Goal: Use online tool/utility: Utilize a website feature to perform a specific function

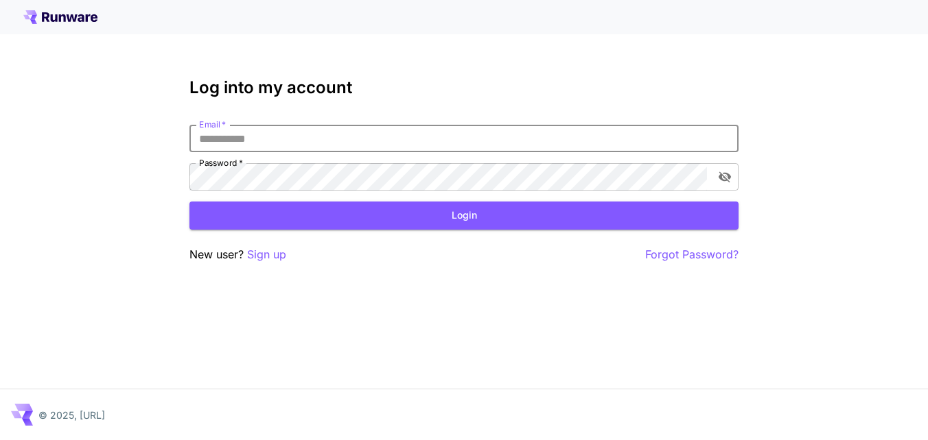
click at [428, 139] on input "Email   *" at bounding box center [463, 138] width 549 height 27
type input "**********"
click button "Login" at bounding box center [463, 216] width 549 height 28
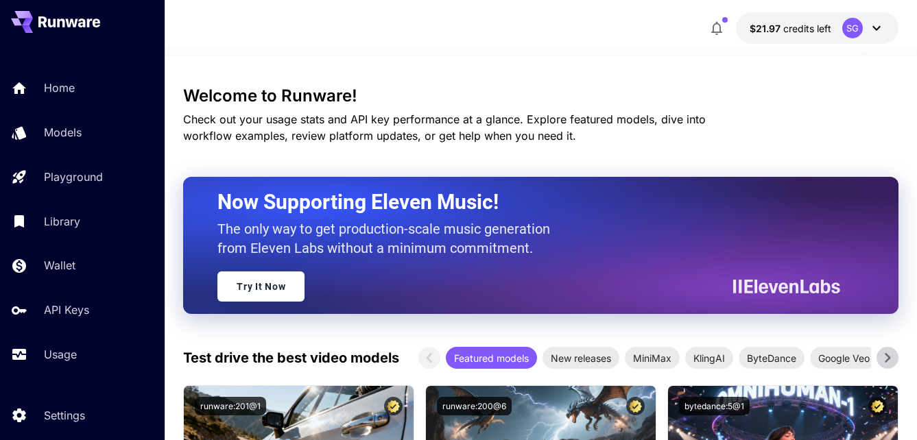
scroll to position [27, 0]
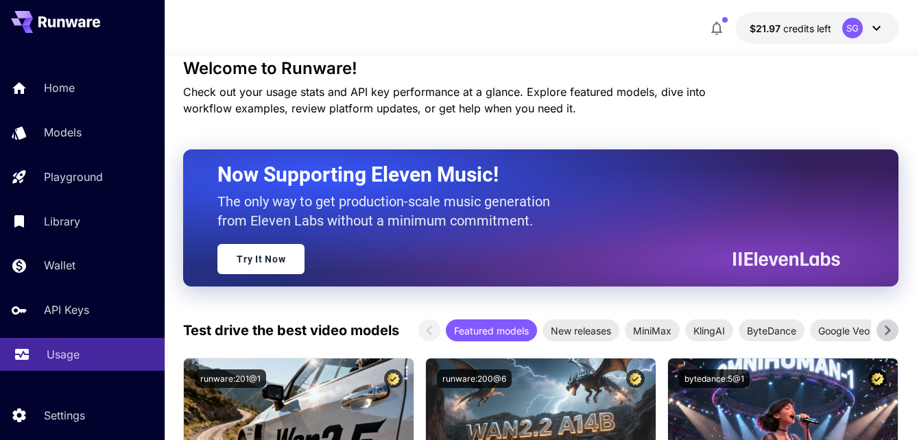
click at [67, 348] on p "Usage" at bounding box center [63, 354] width 33 height 16
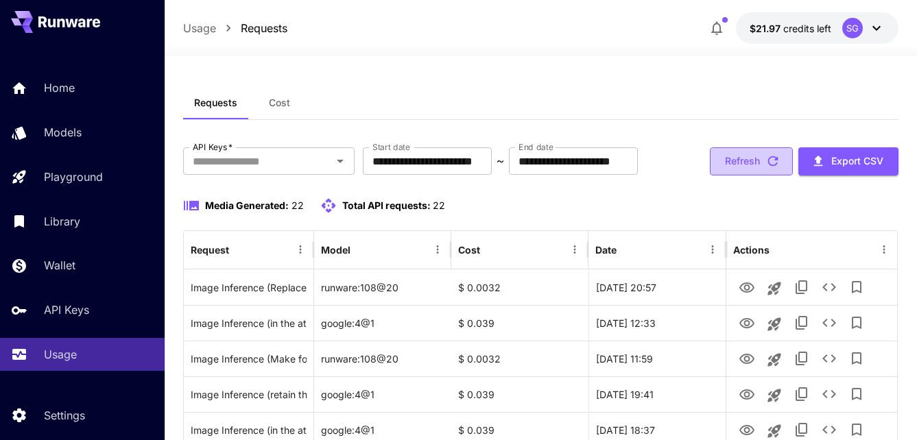
click at [741, 176] on button "Refresh" at bounding box center [751, 162] width 83 height 28
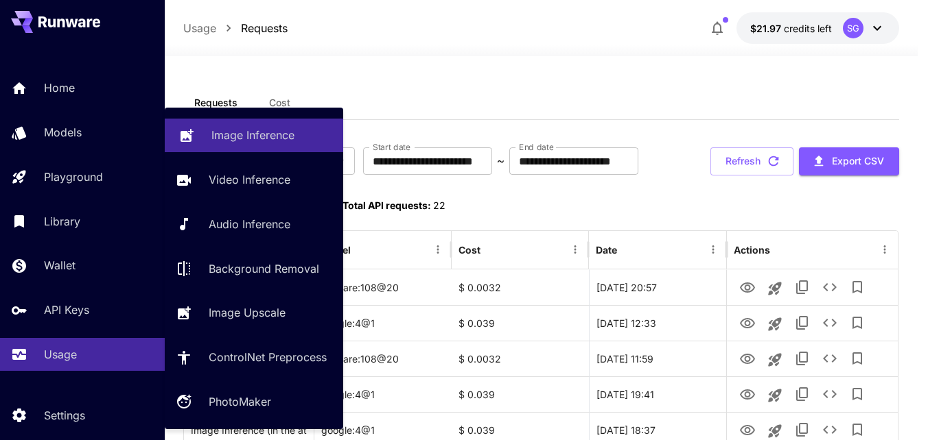
click at [248, 132] on p "Image Inference" at bounding box center [252, 135] width 83 height 16
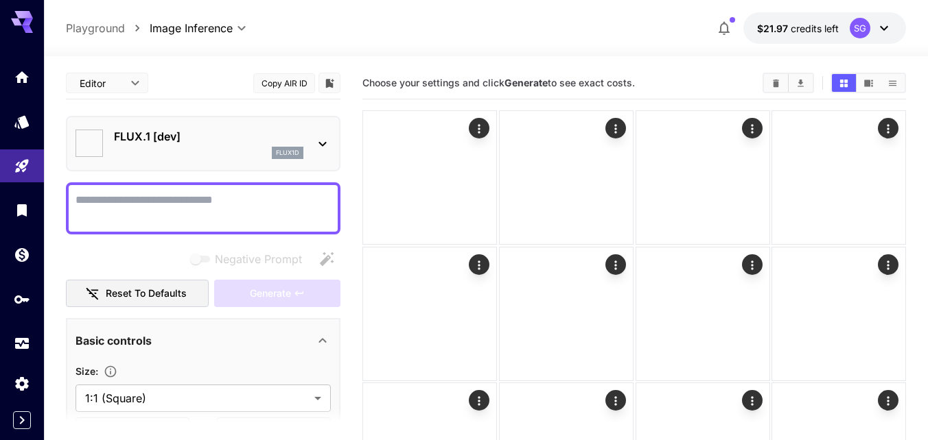
type input "**********"
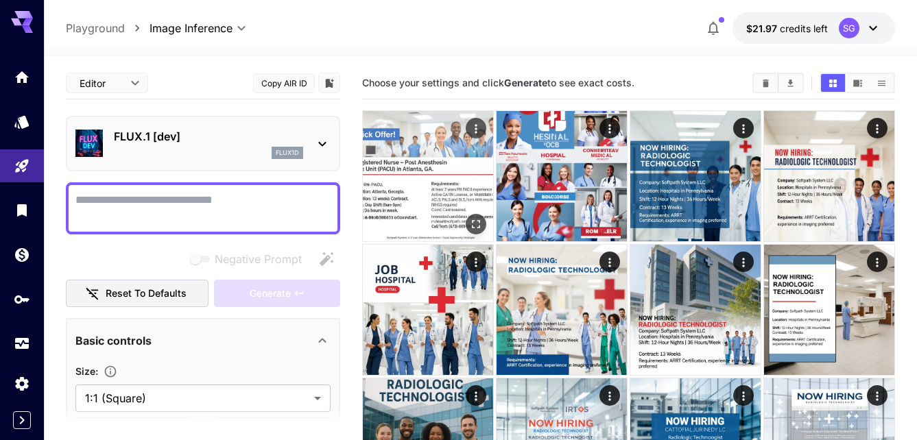
click at [419, 202] on img at bounding box center [428, 176] width 130 height 130
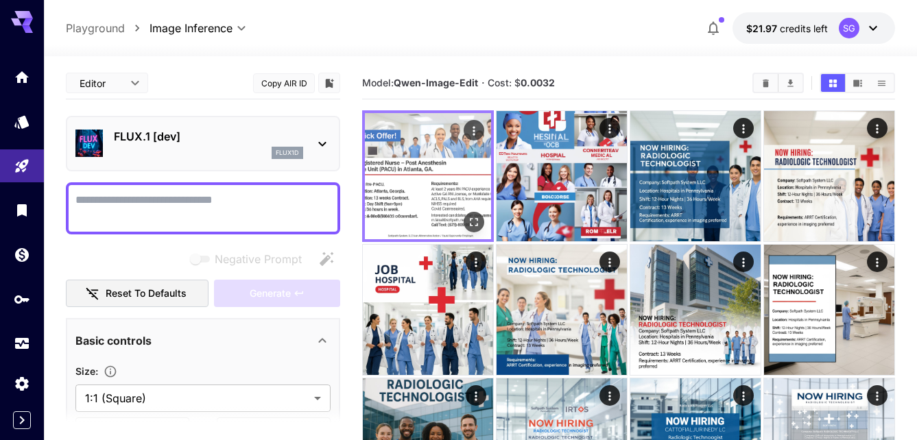
click at [419, 202] on img at bounding box center [428, 176] width 126 height 126
click at [469, 181] on img at bounding box center [428, 176] width 126 height 126
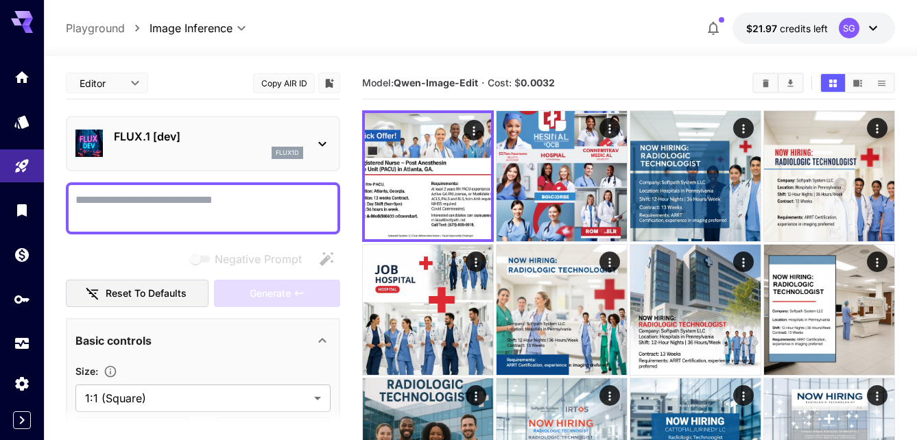
click at [204, 144] on p "FLUX.1 [dev]" at bounding box center [208, 136] width 189 height 16
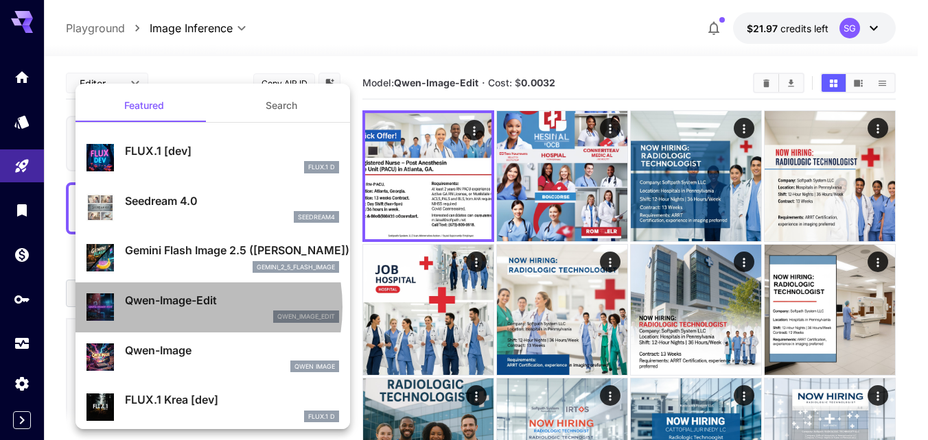
click at [166, 307] on p "Qwen-Image-Edit" at bounding box center [232, 300] width 214 height 16
type input "*"
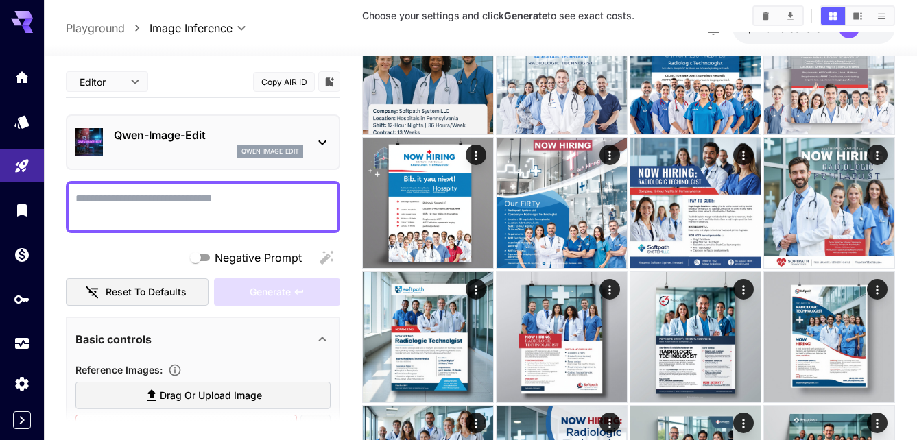
scroll to position [384, 0]
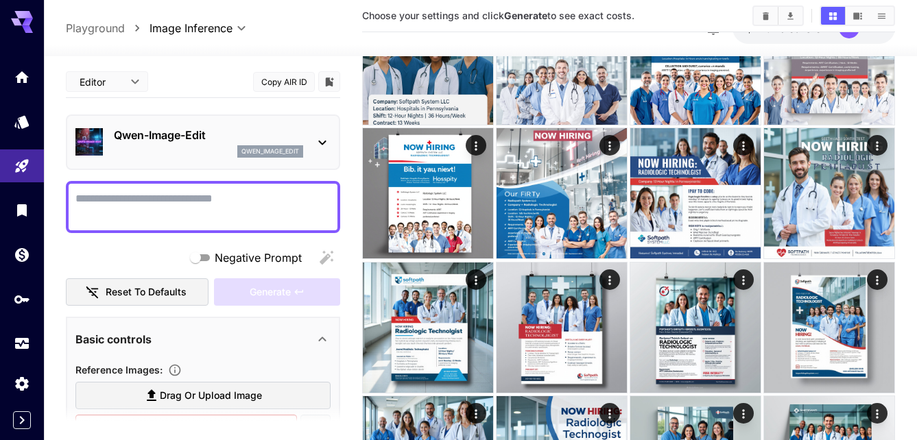
click at [351, 154] on main "**********" at bounding box center [481, 378] width 830 height 1391
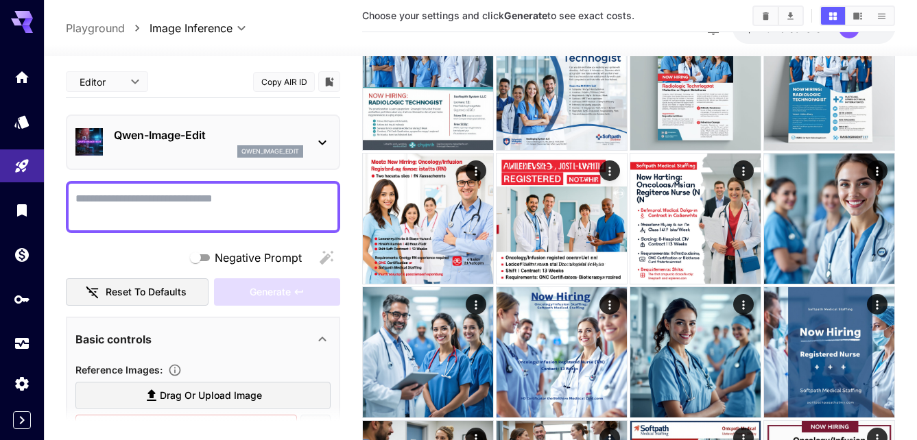
scroll to position [768, 0]
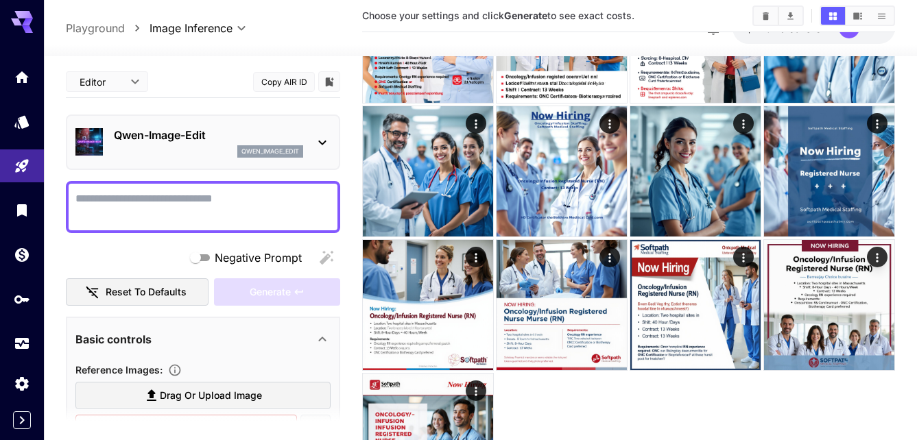
scroll to position [1048, 0]
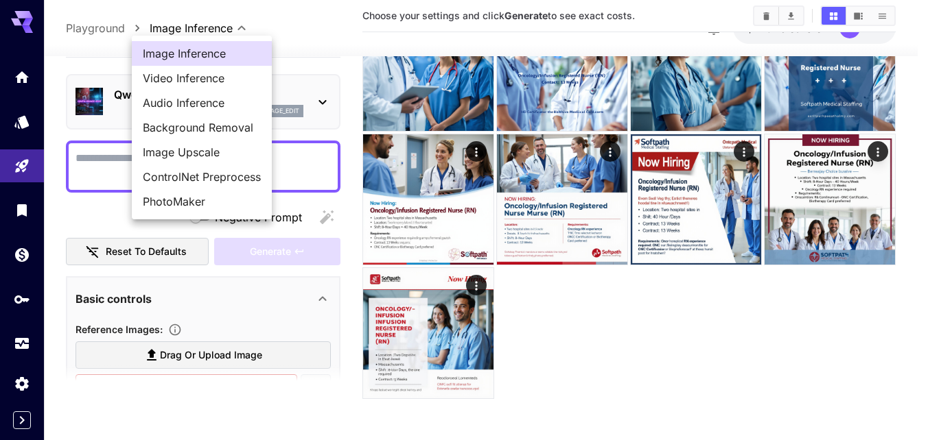
click at [290, 36] on div at bounding box center [464, 220] width 928 height 440
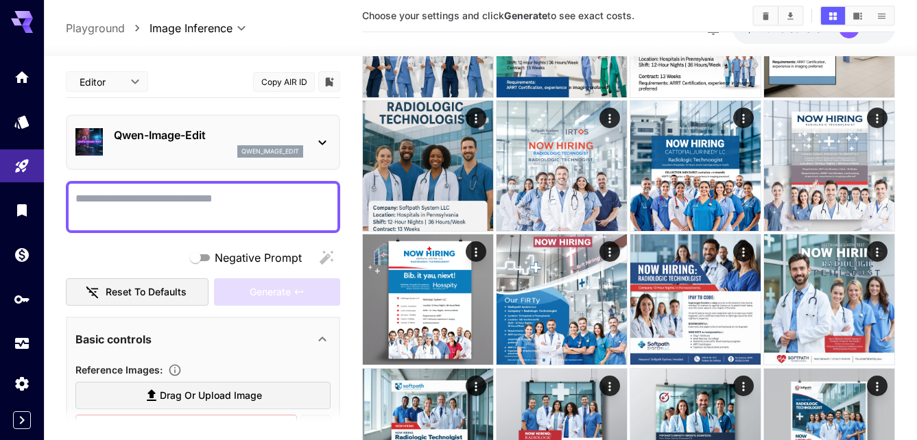
scroll to position [0, 0]
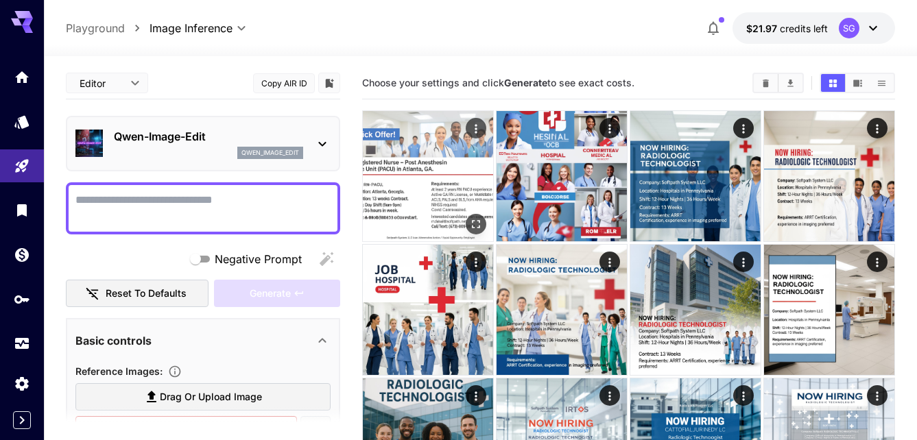
click at [430, 165] on img at bounding box center [428, 176] width 130 height 130
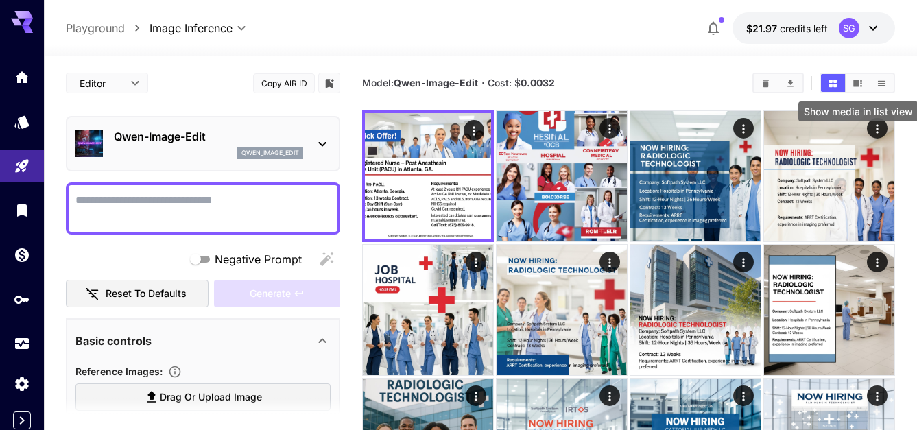
click at [884, 83] on icon "Show media in list view" at bounding box center [882, 82] width 8 height 5
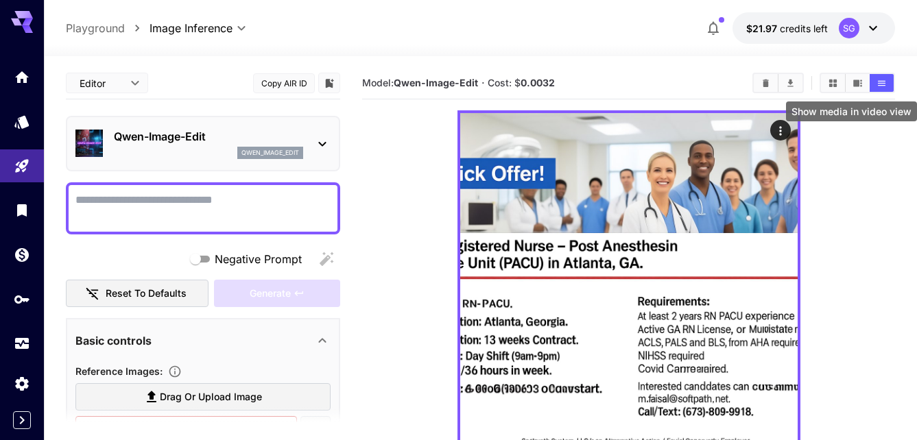
click at [855, 86] on icon "Show media in video view" at bounding box center [858, 83] width 9 height 7
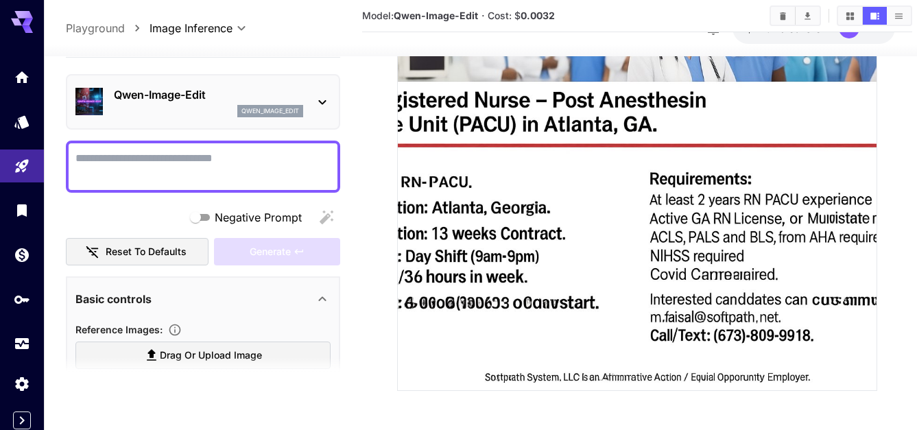
scroll to position [317, 0]
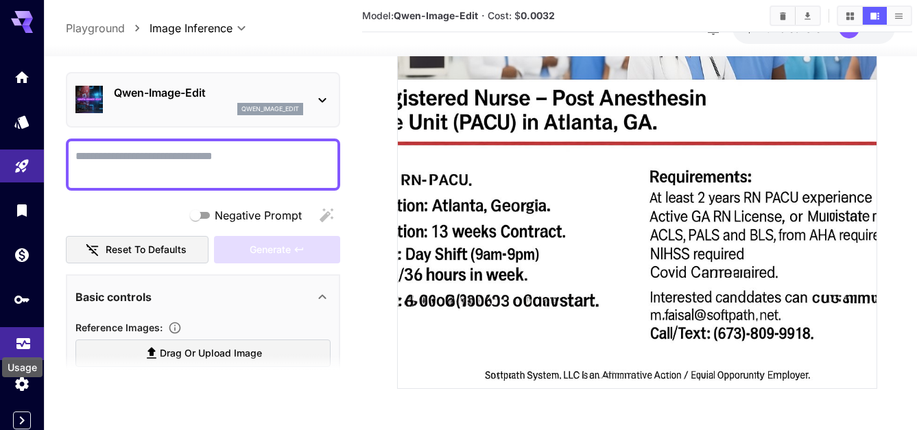
click at [19, 344] on icon "Usage" at bounding box center [23, 342] width 14 height 7
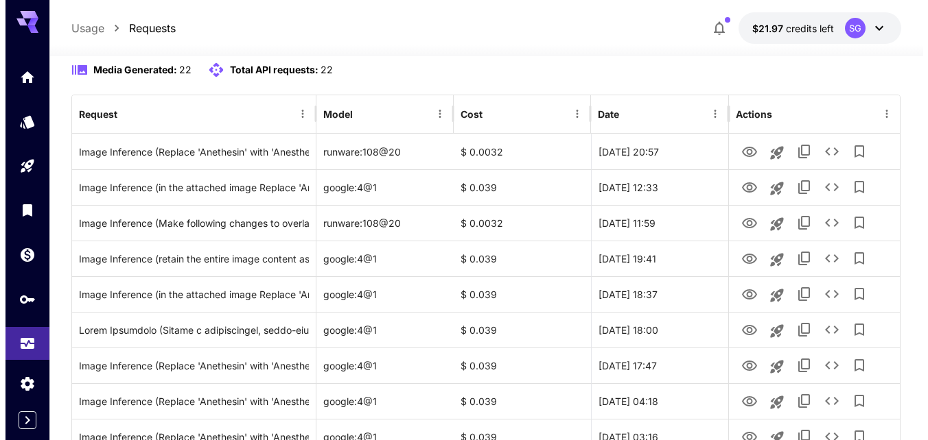
scroll to position [137, 0]
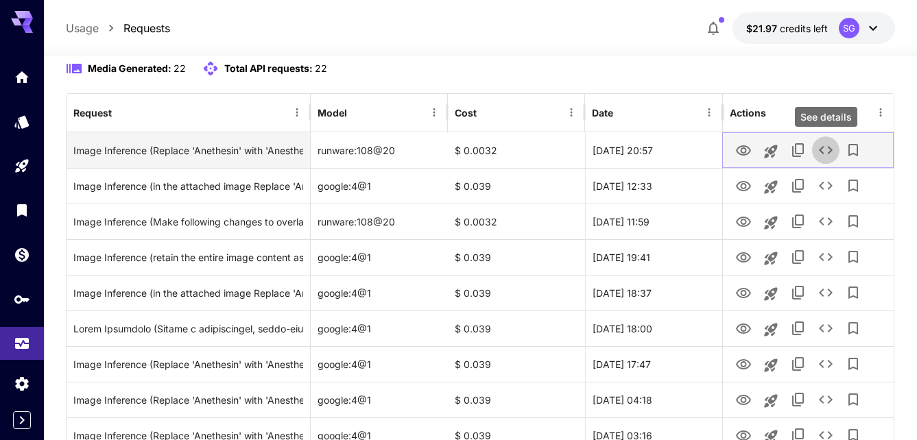
click at [830, 152] on icon "See details" at bounding box center [826, 150] width 14 height 8
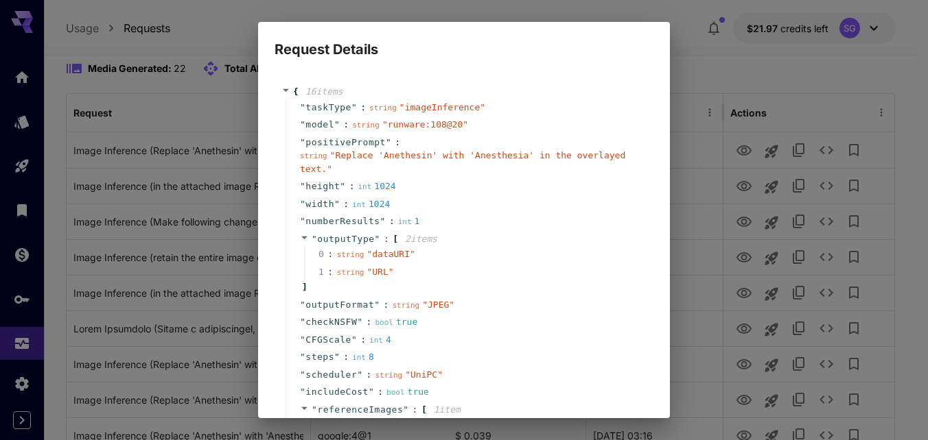
scroll to position [189, 0]
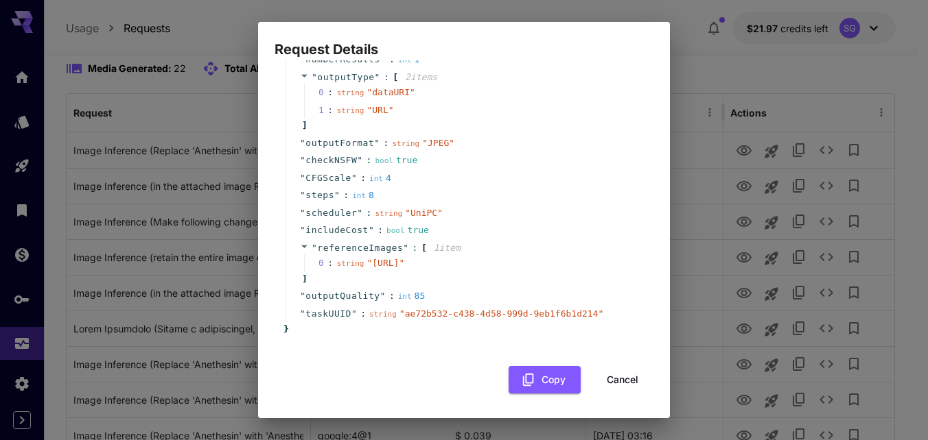
click at [772, 79] on div "Request Details { 16 item s " taskType " : string " imageInference " " model " …" at bounding box center [464, 220] width 928 height 440
click at [618, 374] on button "Cancel" at bounding box center [622, 380] width 62 height 28
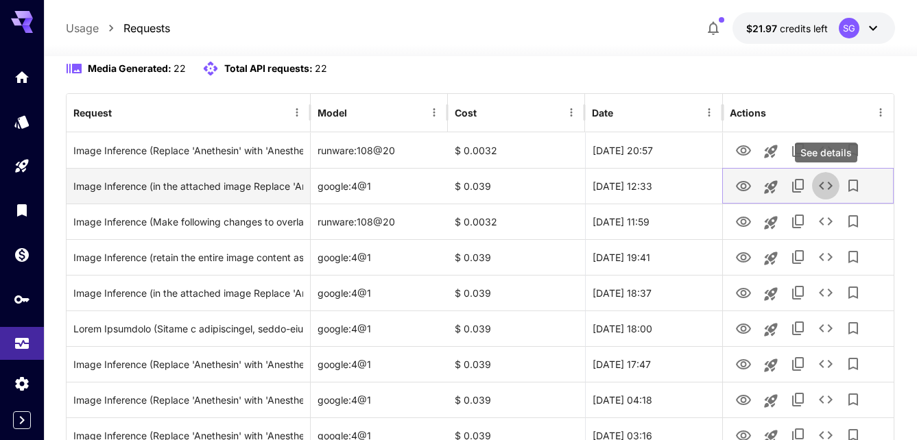
click at [827, 187] on icon "See details" at bounding box center [826, 186] width 16 height 16
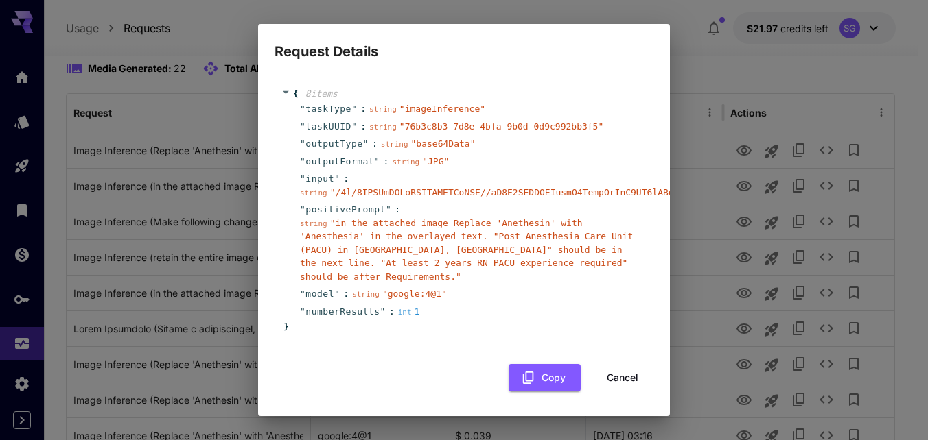
click at [482, 285] on div "" model " : string " google:4@1 "" at bounding box center [465, 294] width 361 height 18
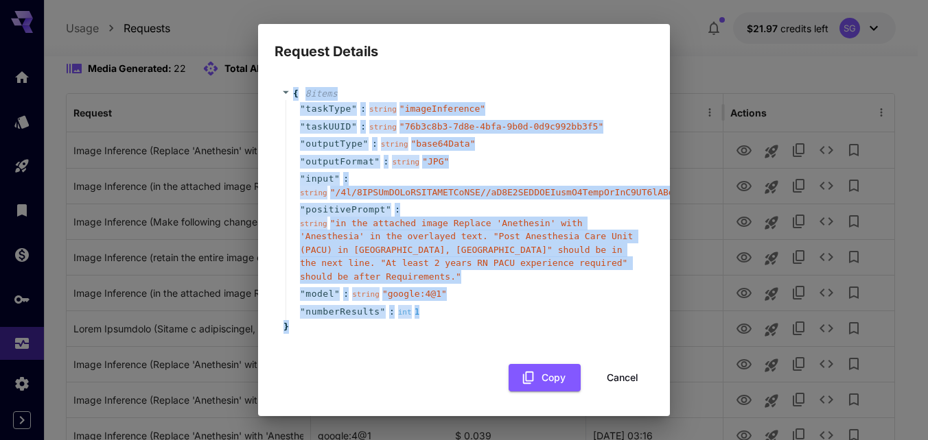
drag, startPoint x: 303, startPoint y: 321, endPoint x: 292, endPoint y: 94, distance: 227.4
click at [292, 94] on div "{ 8 item s " taskType " : string " imageInference " " taskUUID " : string " 76b…" at bounding box center [463, 210] width 365 height 247
copy div "{ 8 item s " taskType " : string " imageInference " " taskUUID " : string " 76b…"
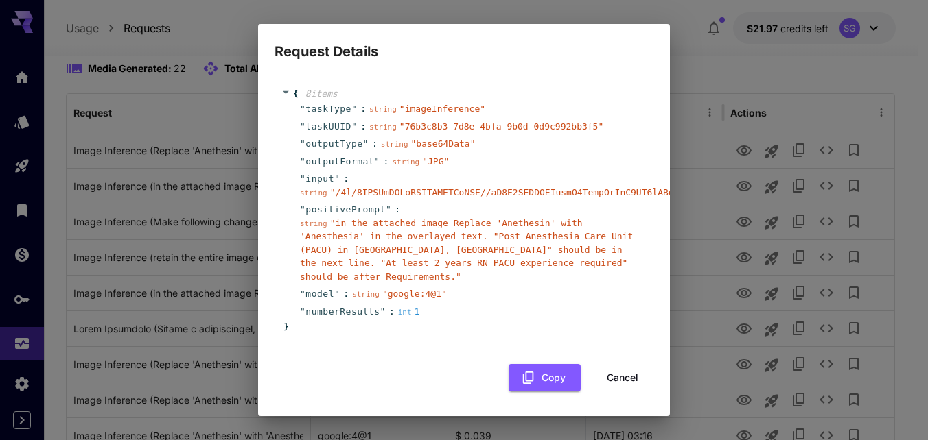
click at [746, 51] on div "Request Details { 8 item s " taskType " : string " imageInference " " taskUUID …" at bounding box center [464, 220] width 928 height 440
click at [745, 51] on div "Request Details { 8 item s " taskType " : string " imageInference " " taskUUID …" at bounding box center [464, 220] width 928 height 440
click at [630, 364] on button "Cancel" at bounding box center [622, 378] width 62 height 28
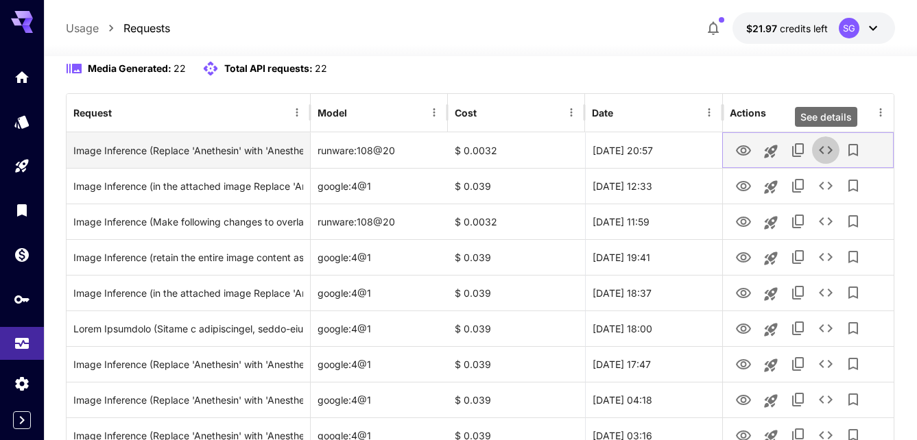
click at [826, 150] on icon "See details" at bounding box center [826, 150] width 16 height 16
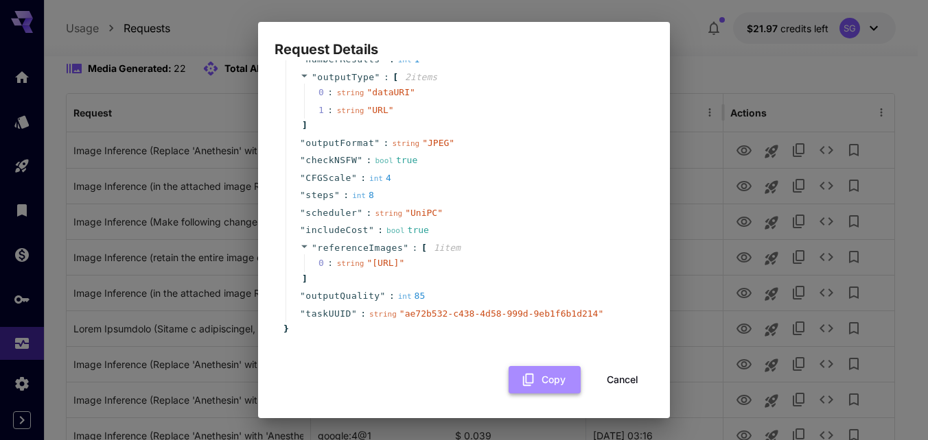
click at [528, 378] on button "Copy" at bounding box center [544, 380] width 72 height 28
click at [304, 242] on span "" referenceImages " : [" at bounding box center [363, 249] width 127 height 14
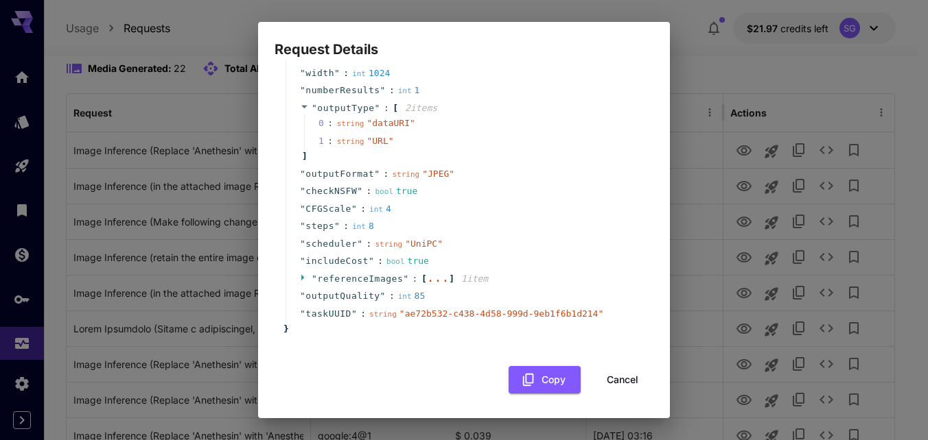
click at [303, 280] on icon at bounding box center [304, 277] width 9 height 9
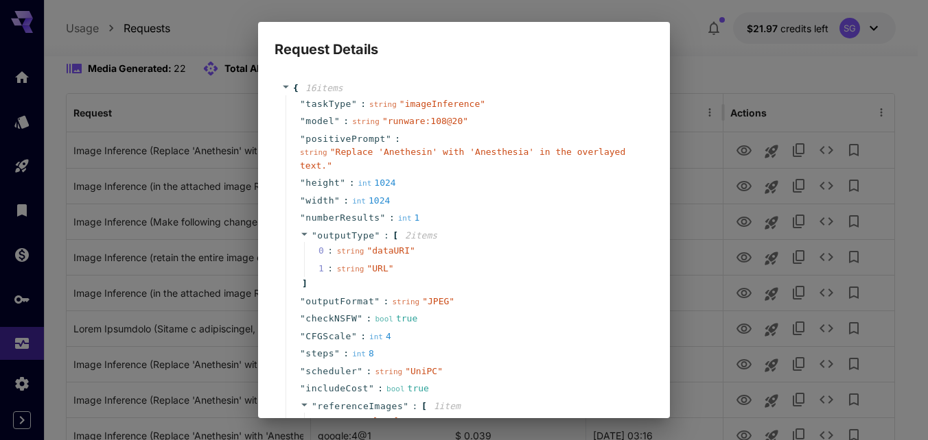
scroll to position [189, 0]
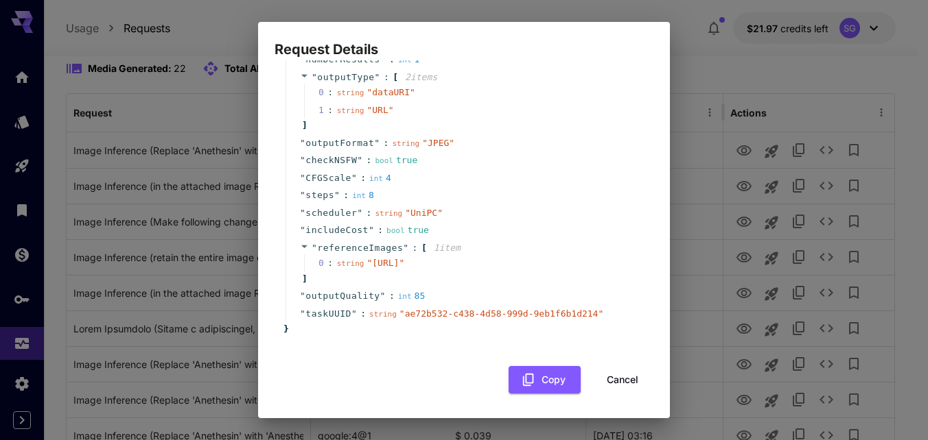
click at [733, 58] on div "Request Details { 16 item s " taskType " : string " imageInference " " model " …" at bounding box center [464, 220] width 928 height 440
click at [625, 376] on button "Cancel" at bounding box center [622, 380] width 62 height 28
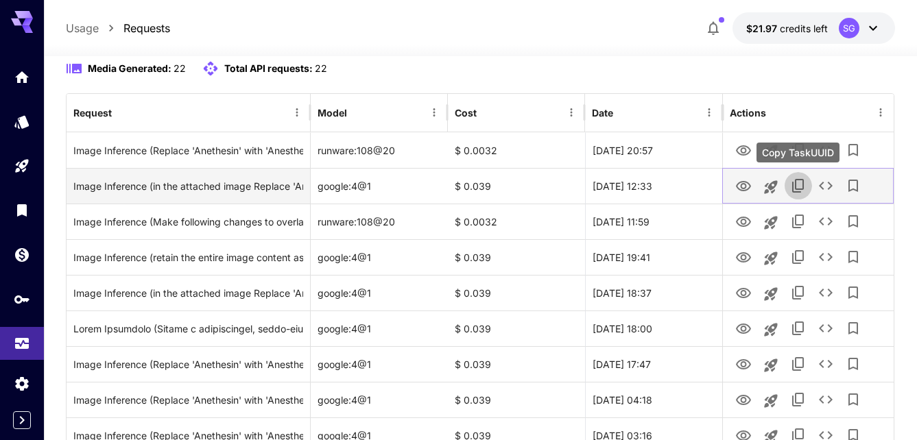
click at [799, 189] on icon "Copy TaskUUID" at bounding box center [798, 186] width 12 height 14
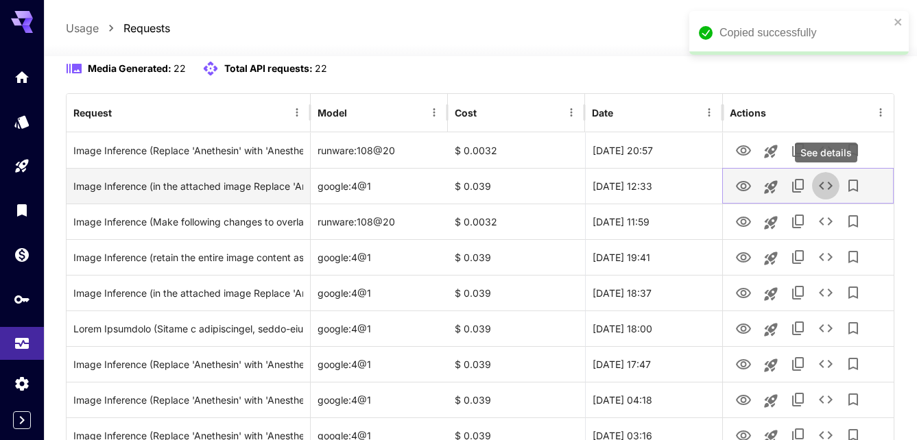
click at [821, 189] on icon "See details" at bounding box center [826, 186] width 16 height 16
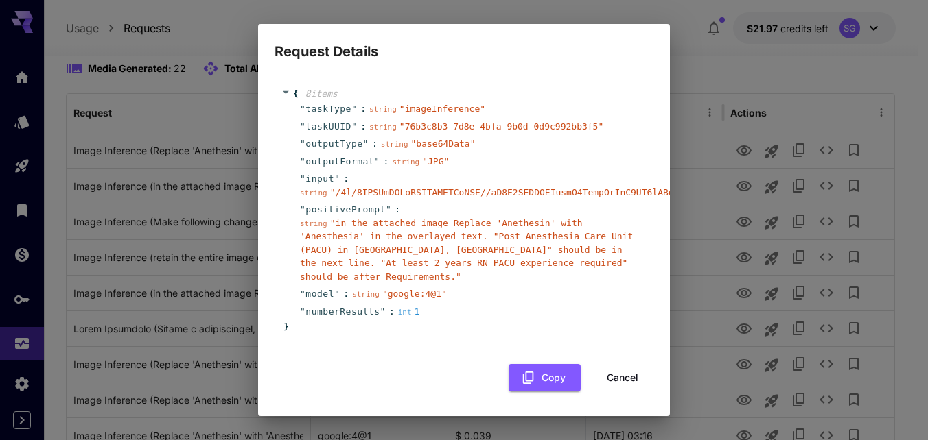
click at [692, 73] on div "Request Details { 8 item s " taskType " : string " imageInference " " taskUUID …" at bounding box center [464, 220] width 928 height 440
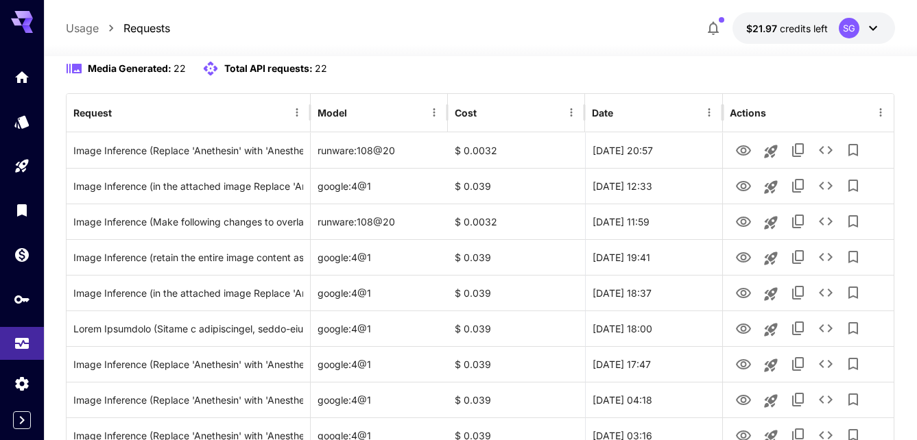
click at [694, 80] on div "Media Generated: 22 Total API requests: 22" at bounding box center [481, 76] width 830 height 33
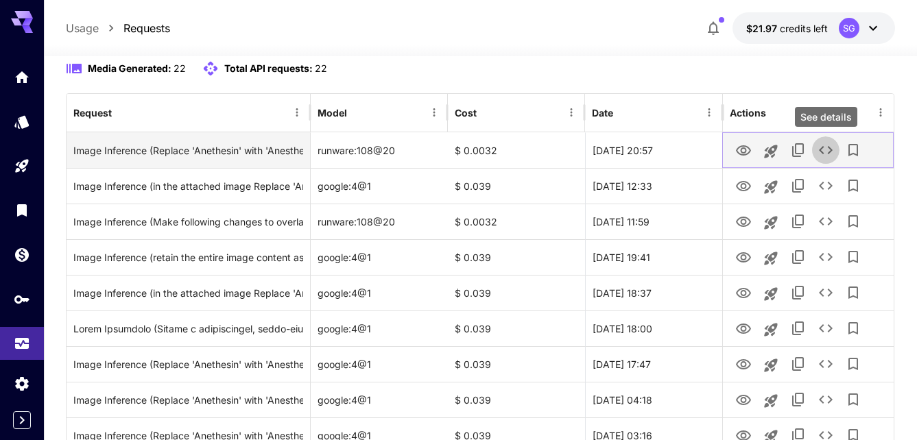
click at [825, 147] on icon "See details" at bounding box center [826, 150] width 16 height 16
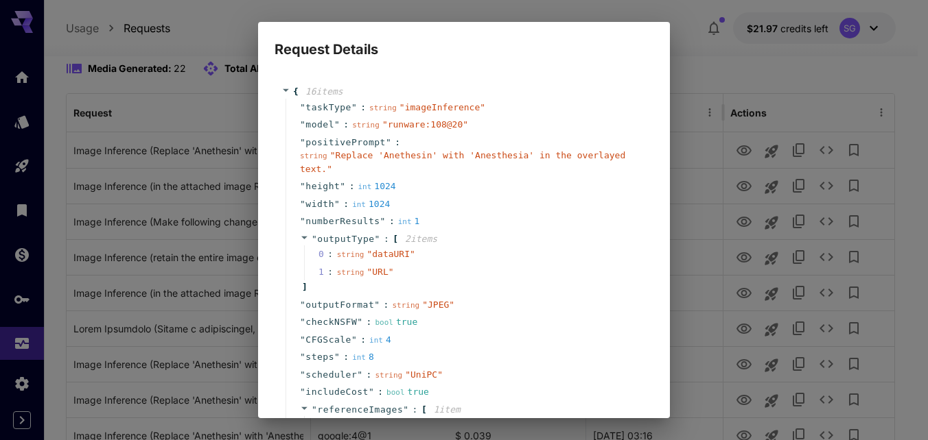
scroll to position [161, 0]
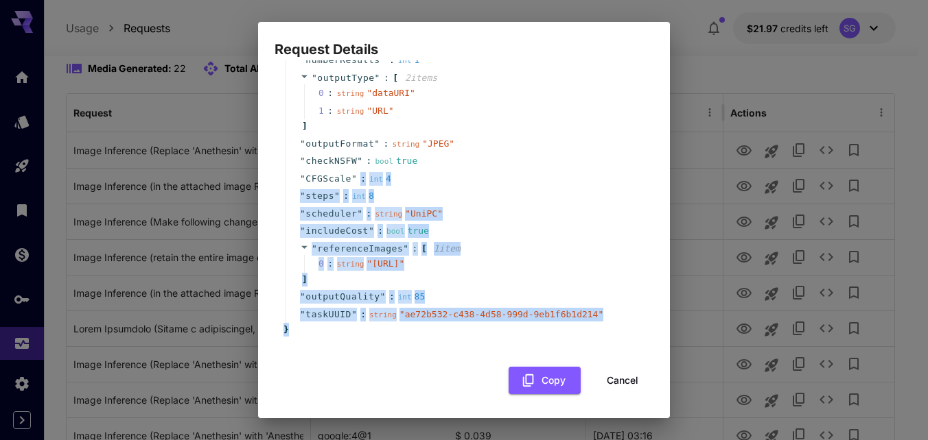
drag, startPoint x: 300, startPoint y: 363, endPoint x: 302, endPoint y: 185, distance: 177.7
click at [302, 185] on div "{ 16 item s " taskType " : string " imageInference " " model " : string " runwa…" at bounding box center [463, 130] width 365 height 413
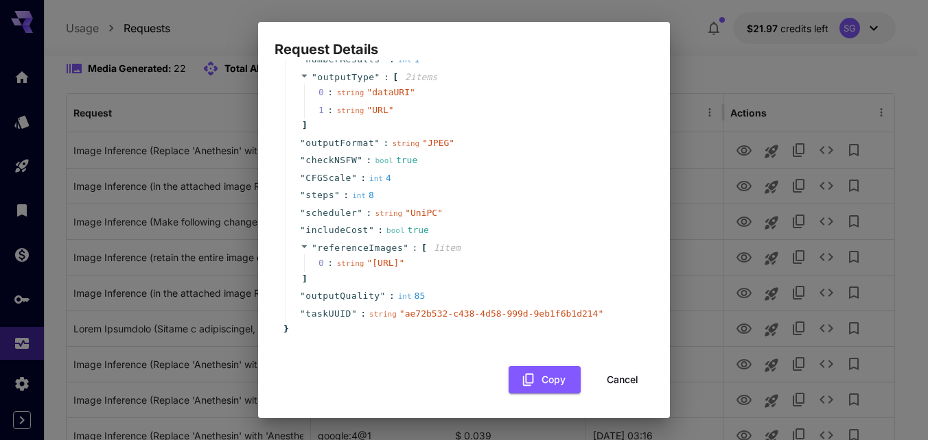
click at [545, 336] on div "{ 16 item s " taskType " : string " imageInference " " model " : string " runwa…" at bounding box center [463, 129] width 365 height 413
click at [541, 382] on button "Copy" at bounding box center [544, 380] width 72 height 28
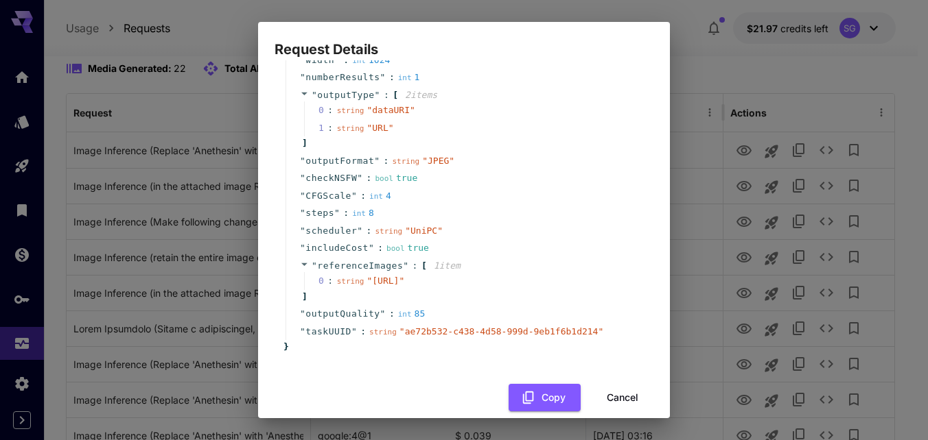
scroll to position [158, 0]
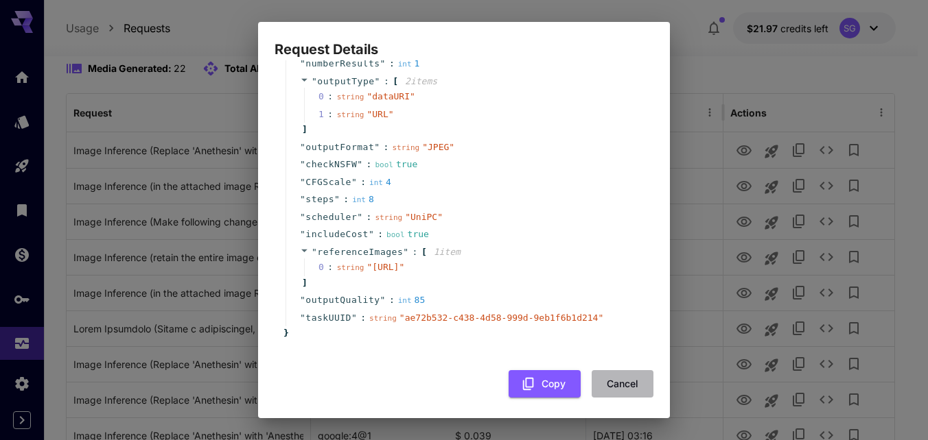
click at [615, 399] on button "Cancel" at bounding box center [622, 385] width 62 height 28
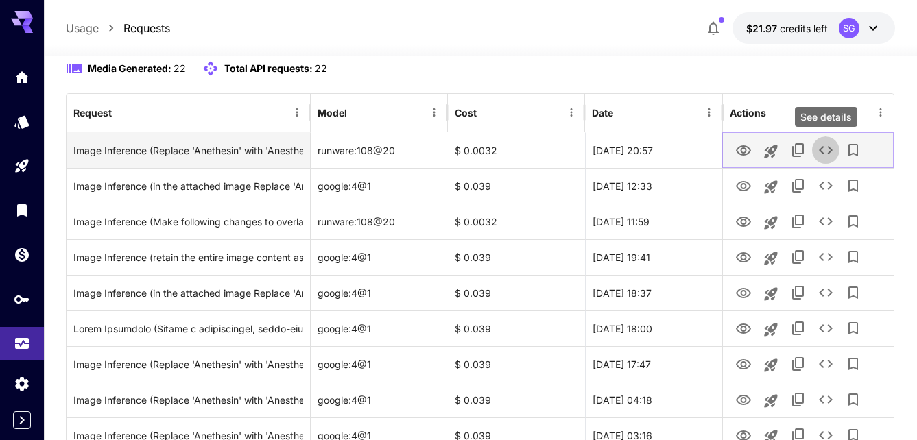
click at [830, 150] on icon "See details" at bounding box center [826, 150] width 16 height 16
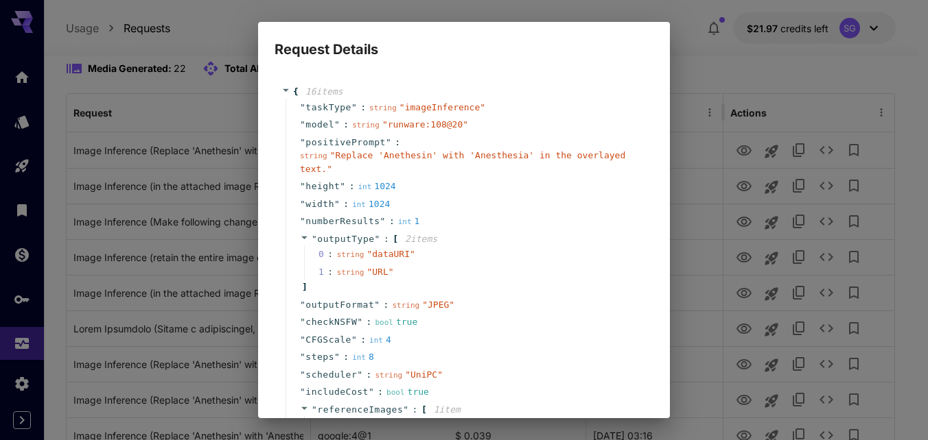
click at [411, 183] on div "" height " : int 1024" at bounding box center [465, 187] width 361 height 18
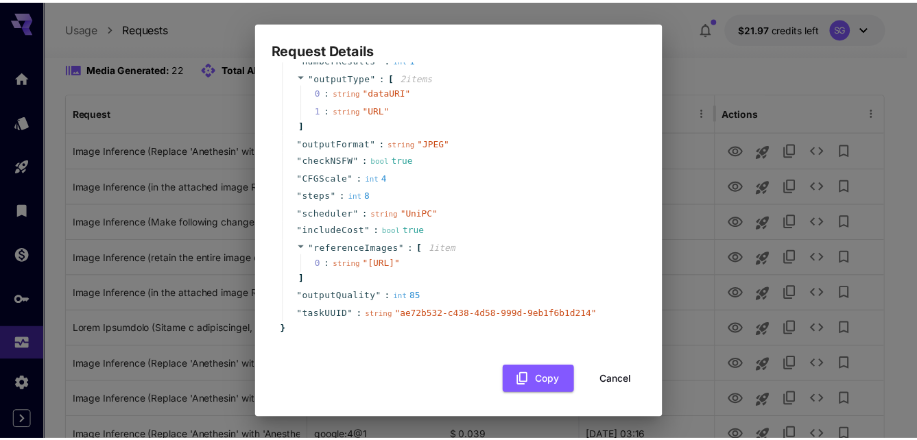
scroll to position [189, 0]
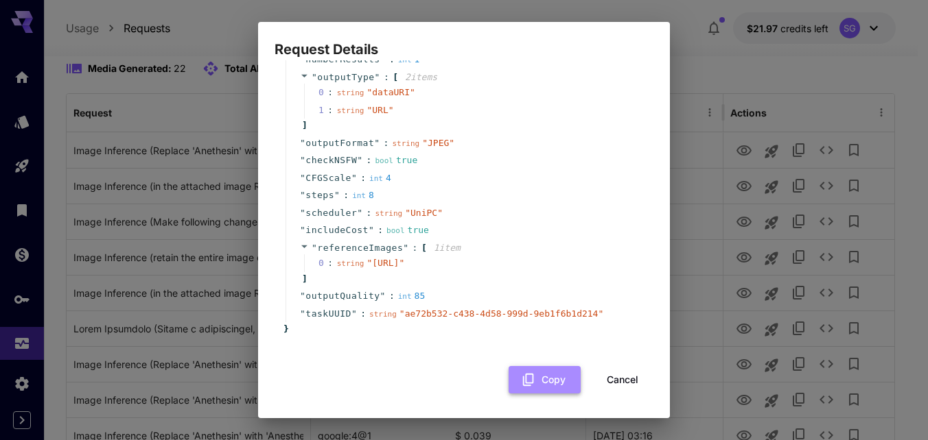
click at [539, 384] on button "Copy" at bounding box center [544, 380] width 72 height 28
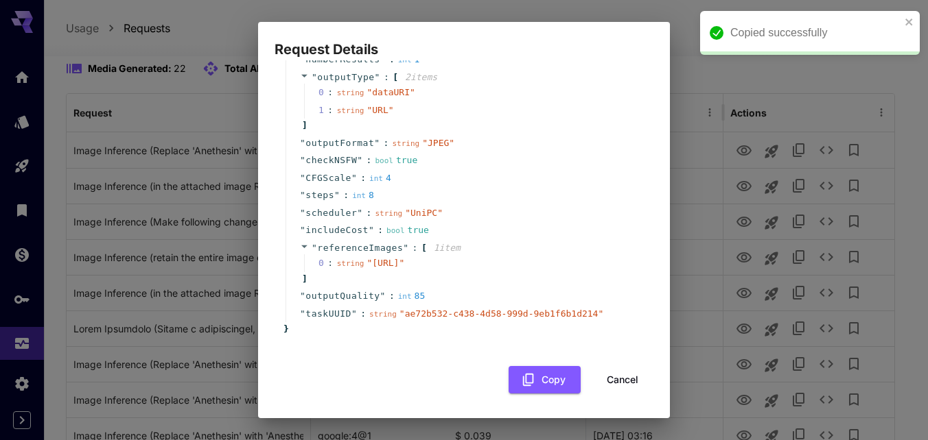
click at [639, 19] on div "Request Details { 16 item s " taskType " : string " imageInference " " model " …" at bounding box center [464, 220] width 928 height 440
click at [716, 71] on div "Request Details { 16 item s " taskType " : string " imageInference " " model " …" at bounding box center [464, 220] width 928 height 440
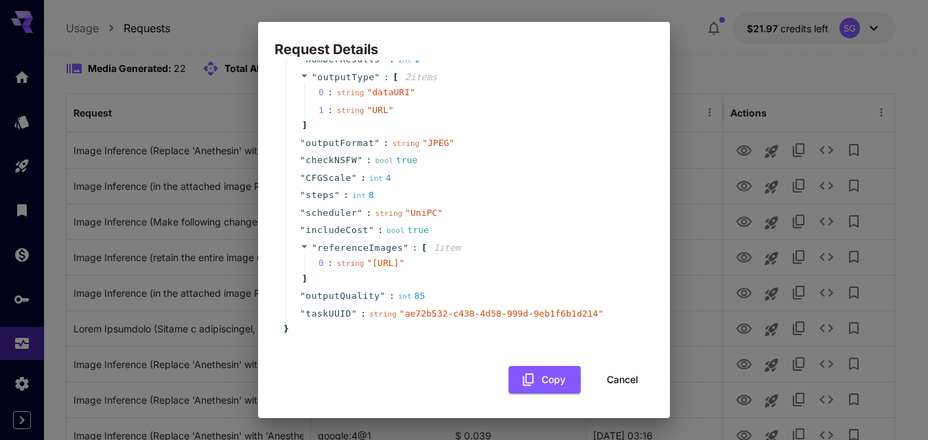
click at [713, 49] on div "Request Details { 16 item s " taskType " : string " imageInference " " model " …" at bounding box center [464, 220] width 928 height 440
click at [607, 381] on button "Cancel" at bounding box center [622, 380] width 62 height 28
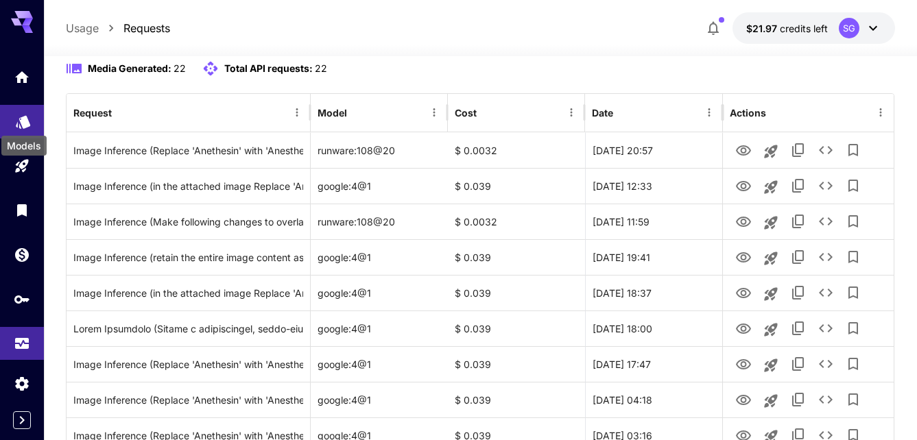
click at [18, 123] on icon "Models" at bounding box center [23, 117] width 16 height 16
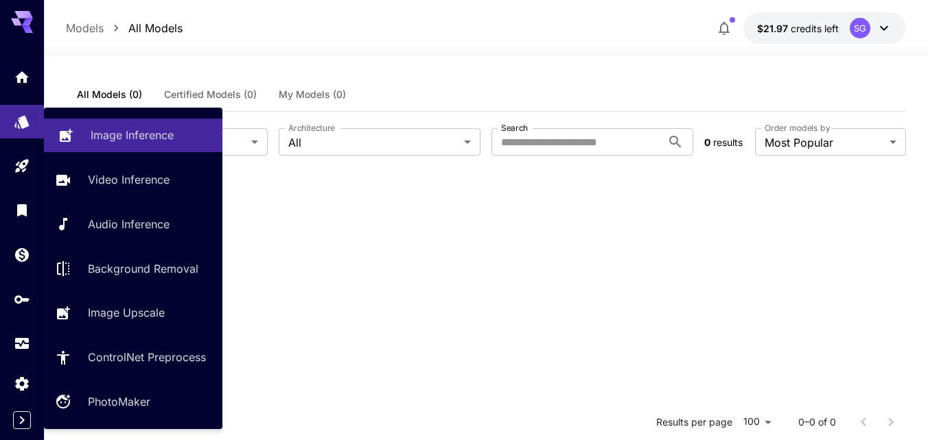
click at [132, 141] on p "Image Inference" at bounding box center [132, 135] width 83 height 16
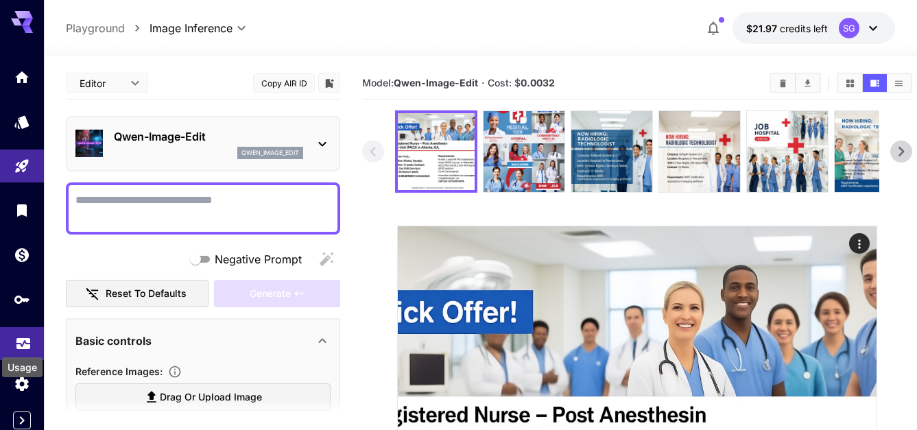
click at [20, 342] on icon "Usage" at bounding box center [23, 341] width 14 height 7
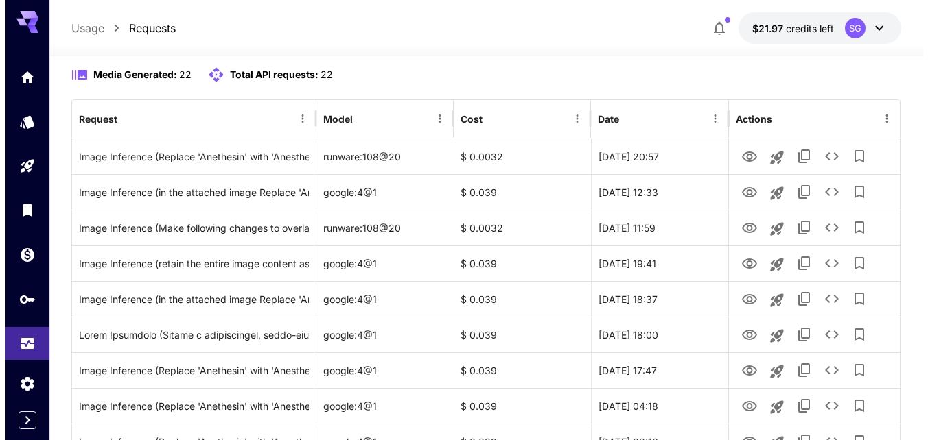
scroll to position [135, 0]
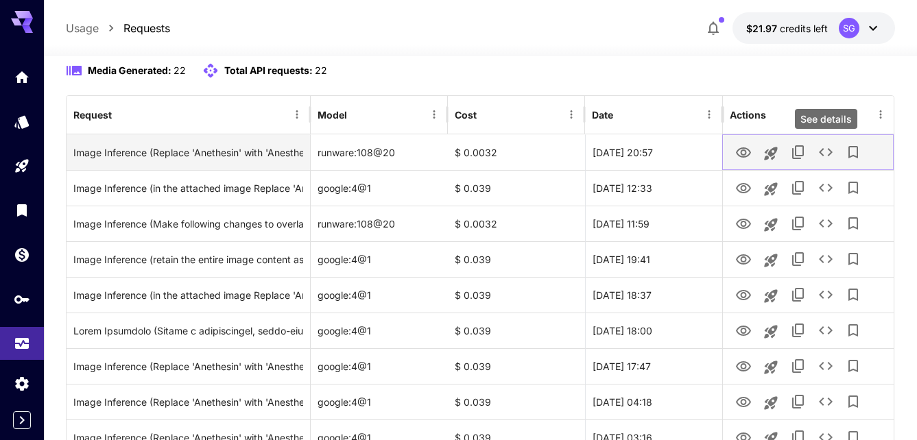
click at [827, 151] on icon "See details" at bounding box center [826, 152] width 16 height 16
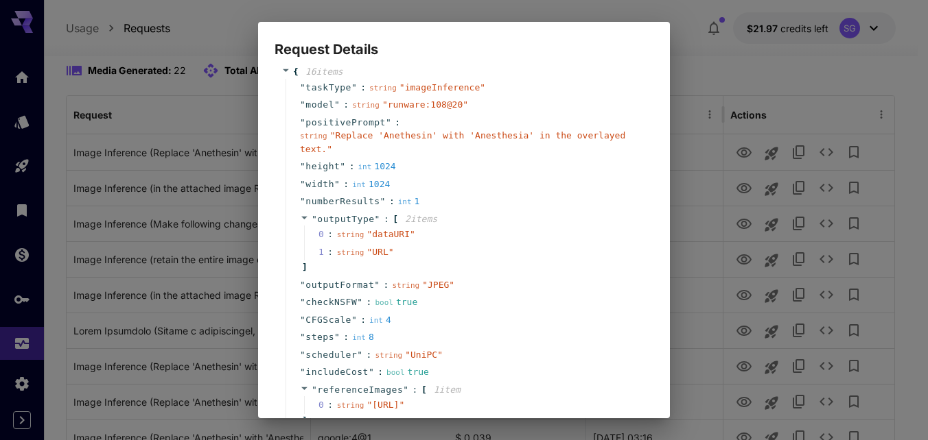
scroll to position [189, 0]
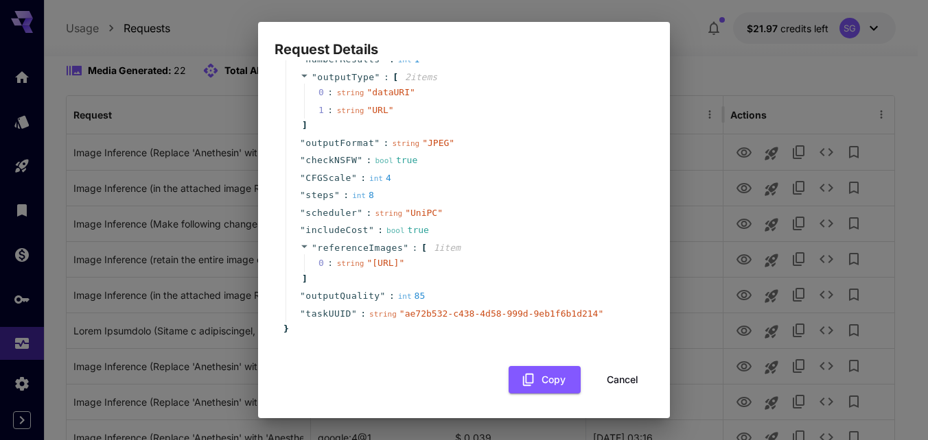
click at [801, 58] on div "Request Details { 16 item s " taskType " : string " imageInference " " model " …" at bounding box center [464, 220] width 928 height 440
click at [606, 365] on div "{ 16 item s " taskType " : string " imageInference " " model " : string " runwa…" at bounding box center [463, 151] width 379 height 484
click at [619, 377] on button "Cancel" at bounding box center [622, 380] width 62 height 28
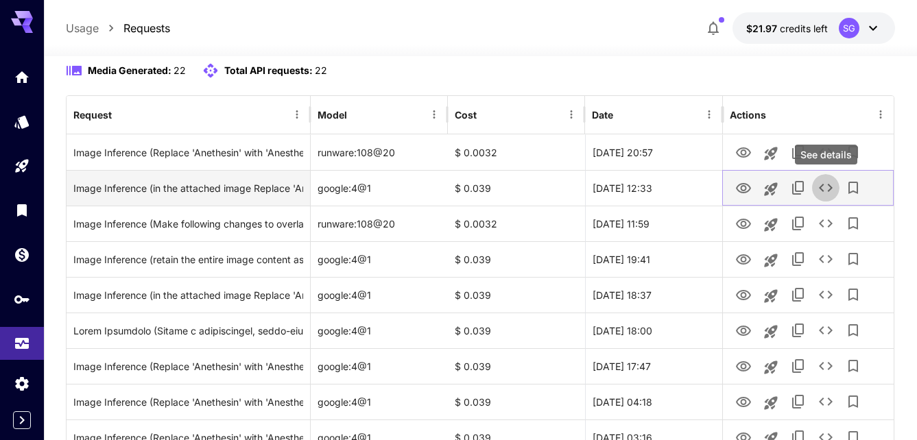
click at [831, 191] on icon "See details" at bounding box center [826, 188] width 16 height 16
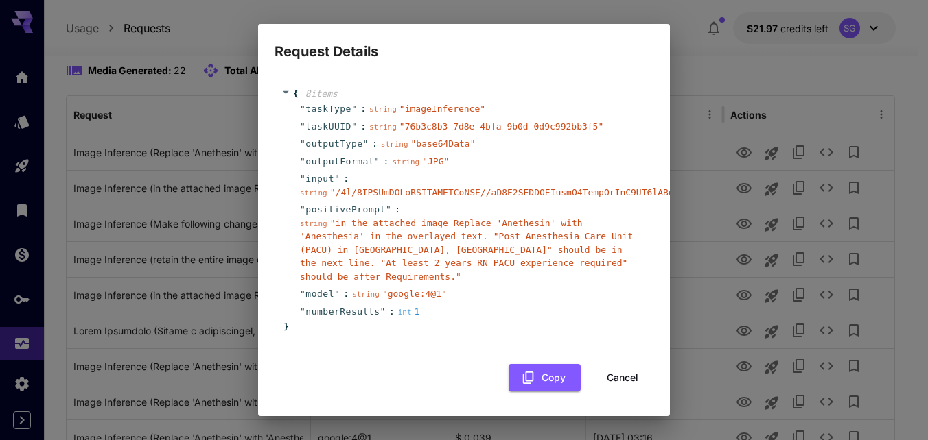
drag, startPoint x: 831, startPoint y: 191, endPoint x: 404, endPoint y: 209, distance: 427.1
click at [404, 209] on div "Request Details { 8 item s " taskType " : string " imageInference " " taskUUID …" at bounding box center [464, 220] width 928 height 440
click at [404, 209] on div "" positivePrompt " : string " in the attached image Replace 'Anethesin' with 'A…" at bounding box center [465, 243] width 361 height 84
click at [296, 112] on div "" taskType " : string " imageInference "" at bounding box center [465, 109] width 361 height 18
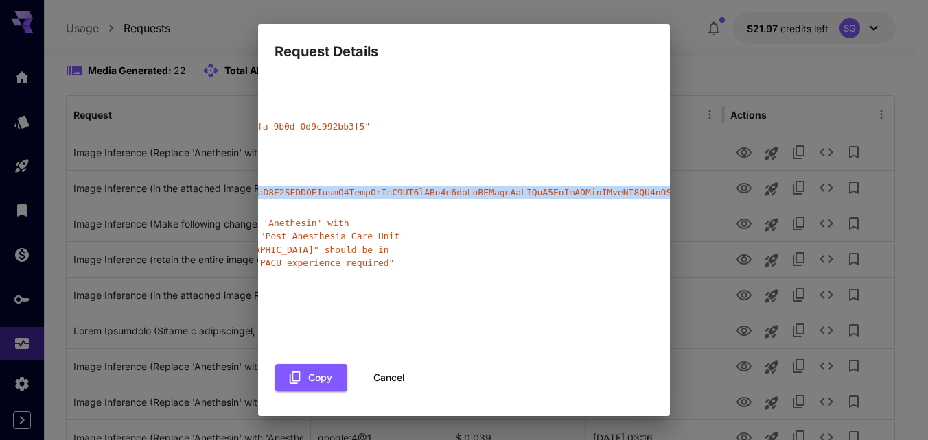
scroll to position [0, 386]
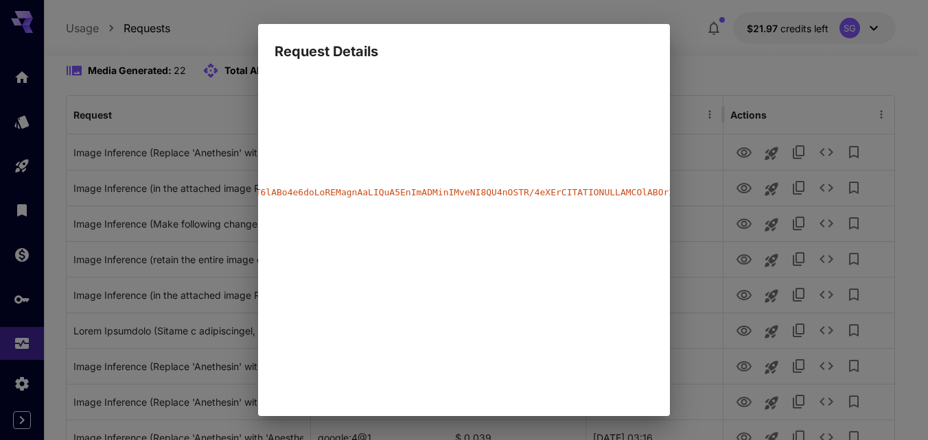
drag, startPoint x: 298, startPoint y: 193, endPoint x: 619, endPoint y: 189, distance: 321.1
click at [260, 189] on div "" input " : string " "" at bounding box center [79, 185] width 361 height 31
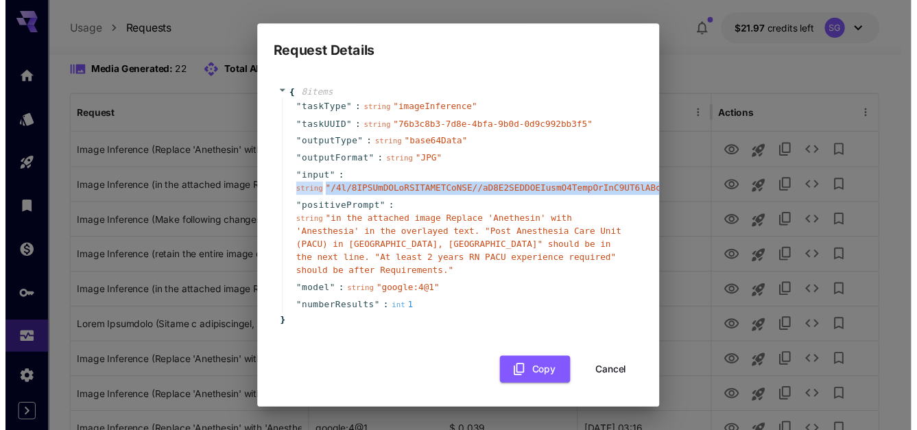
scroll to position [0, 0]
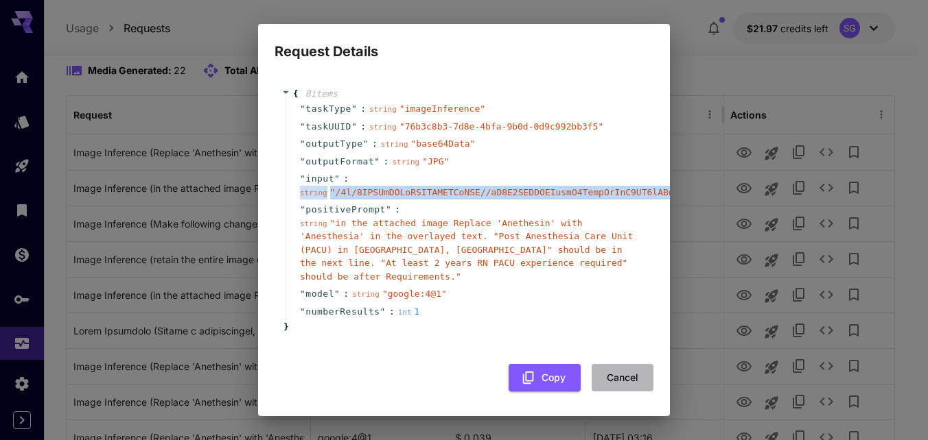
click at [619, 368] on button "Cancel" at bounding box center [622, 378] width 62 height 28
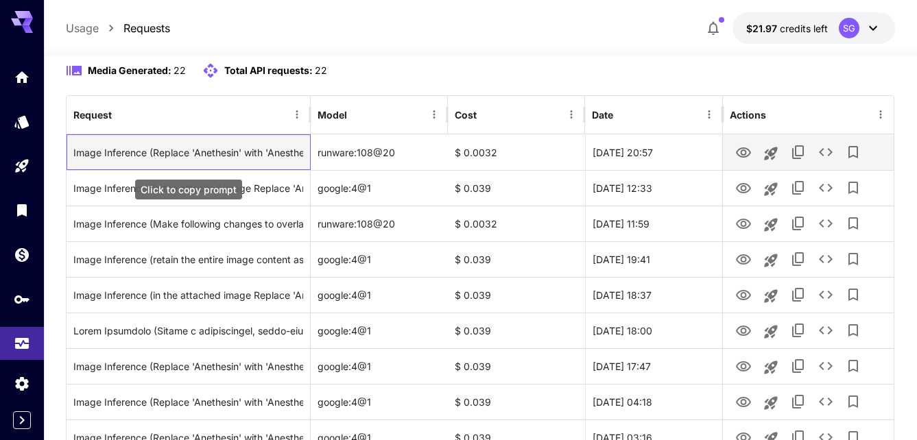
click at [224, 152] on div "Image Inference (Replace 'Anethesin' with 'Anesthesia' in the overlayed text.)" at bounding box center [188, 152] width 230 height 35
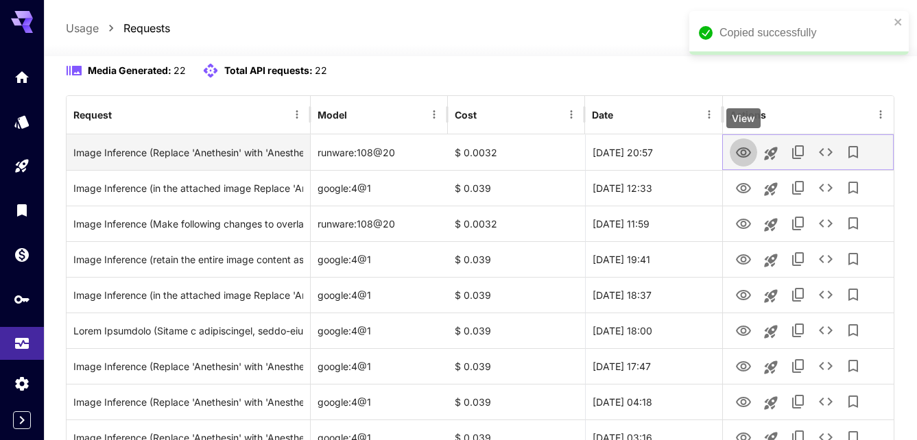
click at [742, 152] on icon "View" at bounding box center [743, 153] width 15 height 10
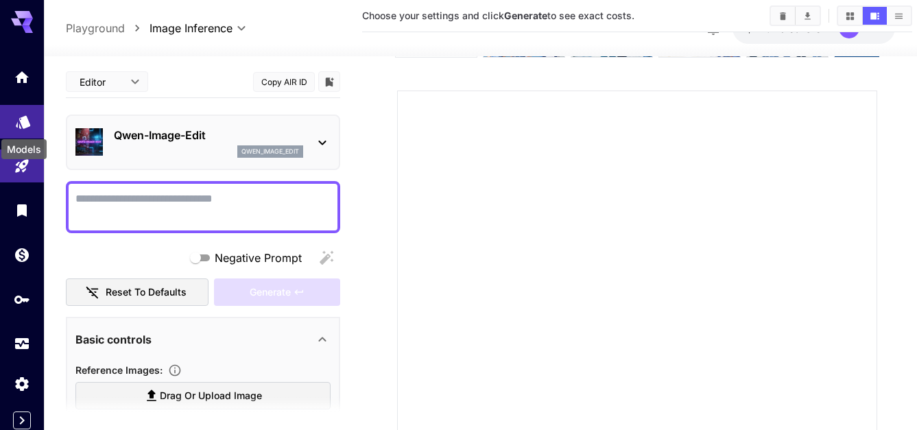
click at [23, 126] on icon "Models" at bounding box center [23, 118] width 16 height 16
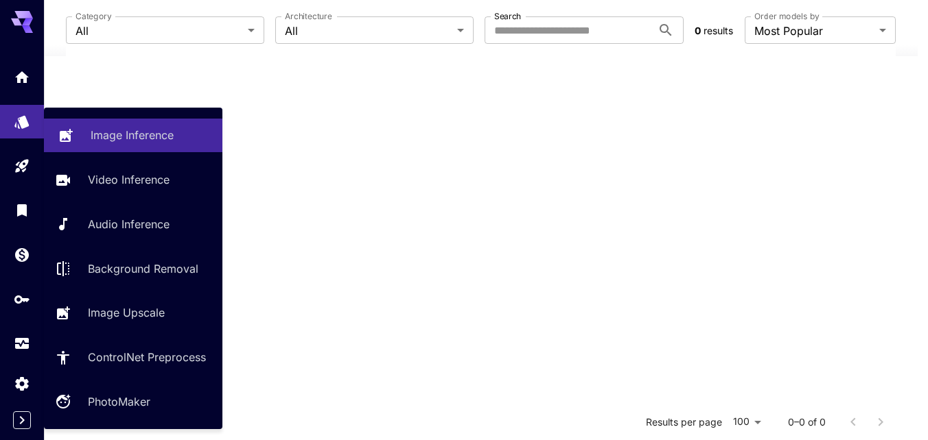
click at [115, 144] on link "Image Inference" at bounding box center [133, 136] width 178 height 34
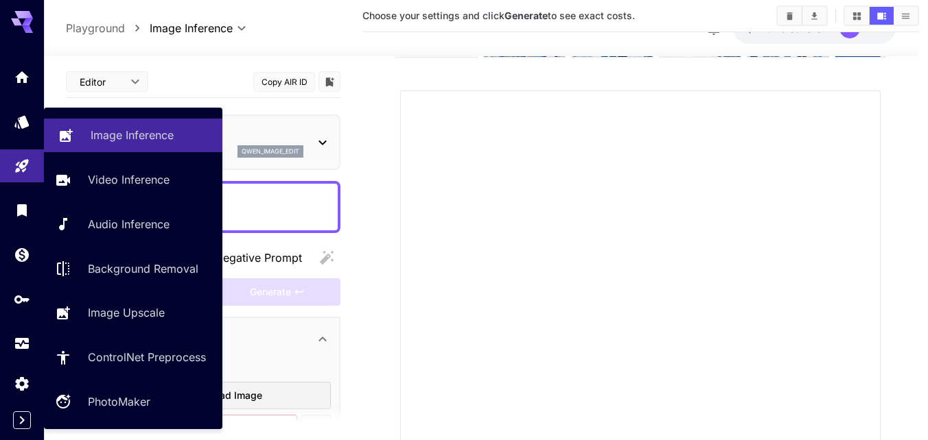
click at [84, 137] on link "Image Inference" at bounding box center [133, 136] width 178 height 34
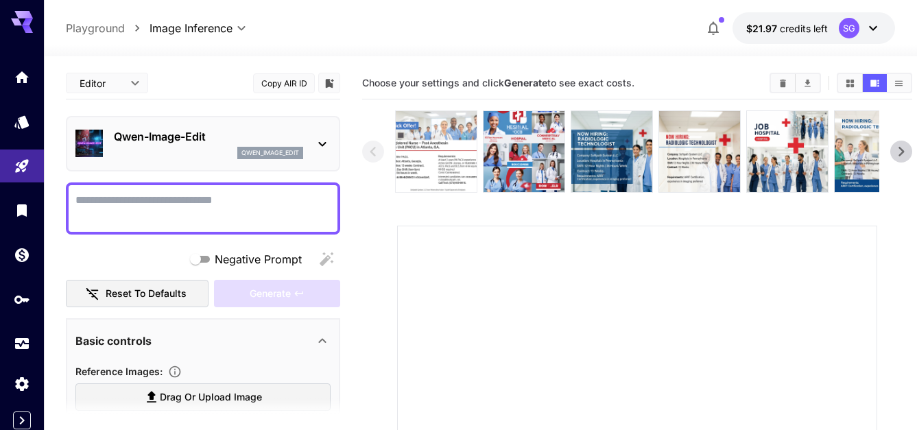
click at [456, 156] on img at bounding box center [436, 151] width 81 height 81
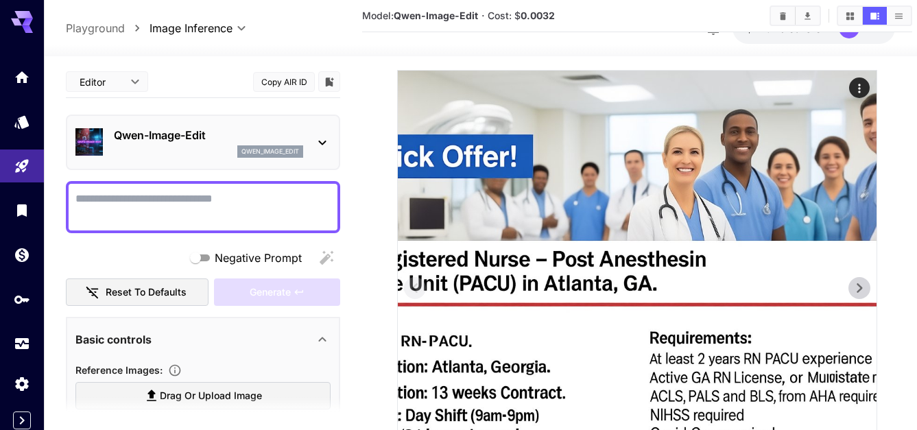
scroll to position [125, 0]
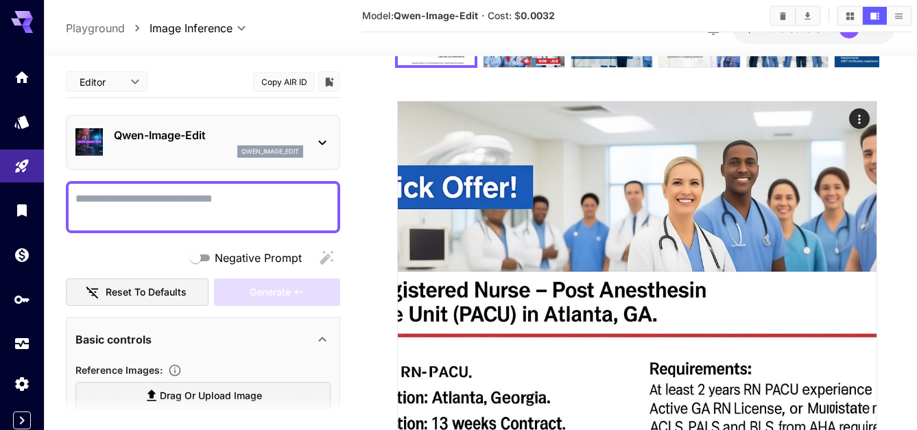
click at [215, 195] on textarea "Negative Prompt" at bounding box center [202, 207] width 255 height 33
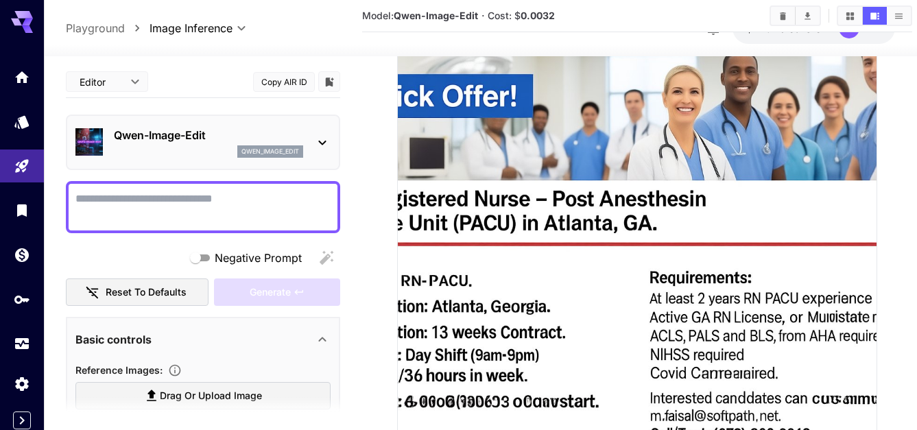
scroll to position [298, 0]
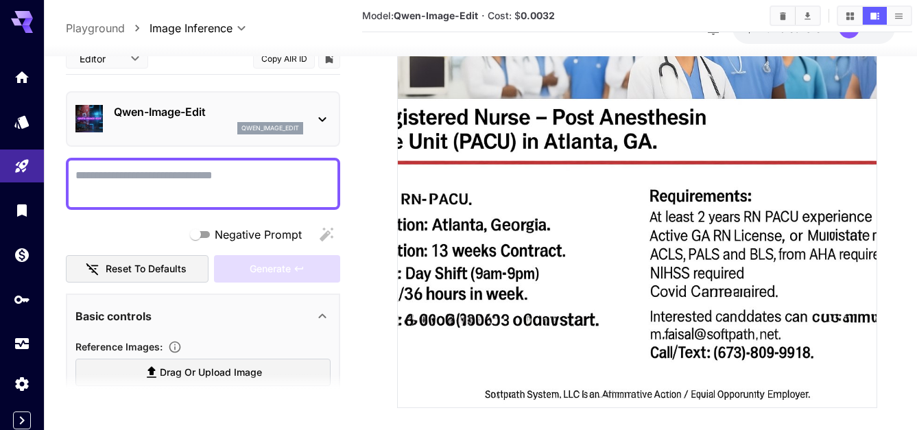
click at [199, 188] on textarea "Negative Prompt" at bounding box center [202, 183] width 255 height 33
click at [858, 389] on icon "Open in fullscreen" at bounding box center [860, 391] width 14 height 14
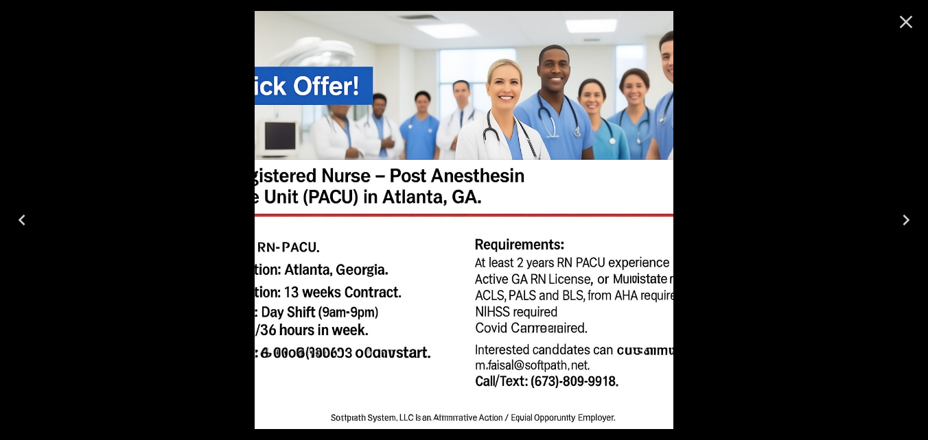
click at [904, 23] on icon "Close" at bounding box center [906, 22] width 22 height 22
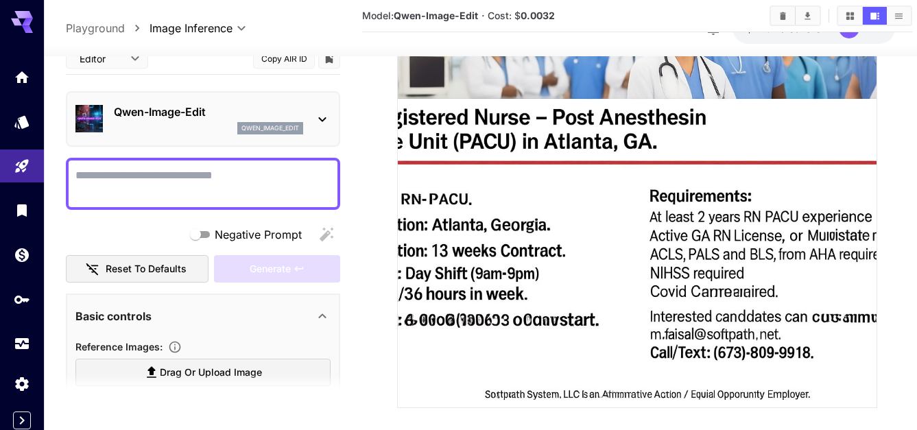
click at [202, 174] on textarea "Negative Prompt" at bounding box center [202, 183] width 255 height 33
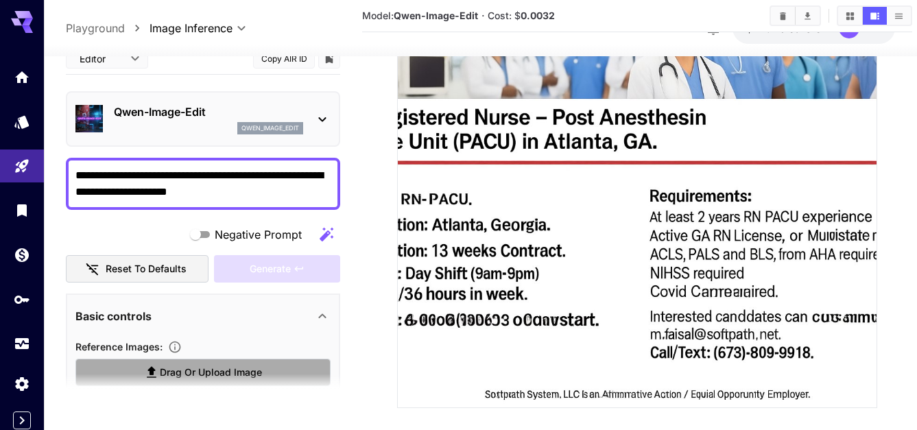
click at [252, 368] on span "Drag or upload image" at bounding box center [211, 372] width 102 height 17
click at [0, 0] on input "Drag or upload image" at bounding box center [0, 0] width 0 height 0
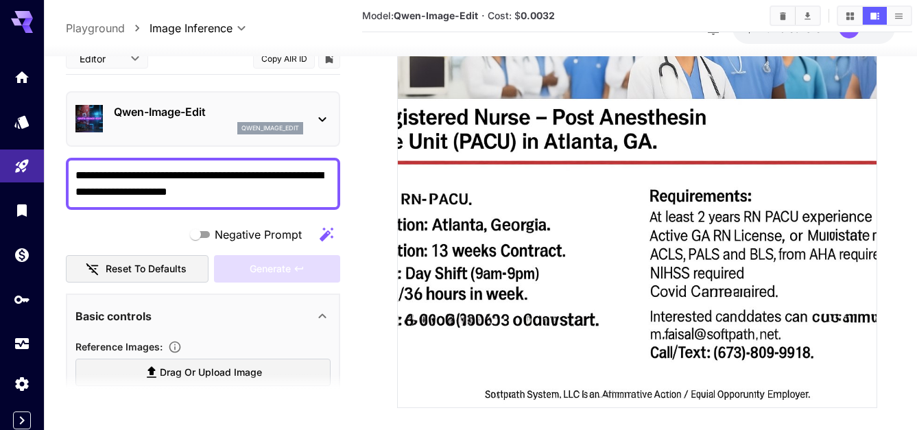
click at [238, 182] on textarea "**********" at bounding box center [202, 183] width 255 height 33
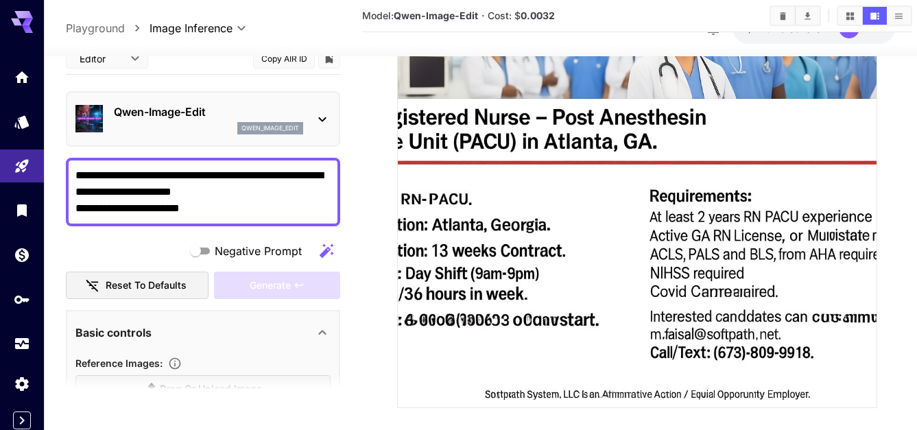
click at [368, 301] on section at bounding box center [637, 111] width 550 height 596
click at [190, 200] on textarea "**********" at bounding box center [202, 191] width 255 height 49
type textarea "**********"
click at [371, 268] on section at bounding box center [637, 111] width 550 height 596
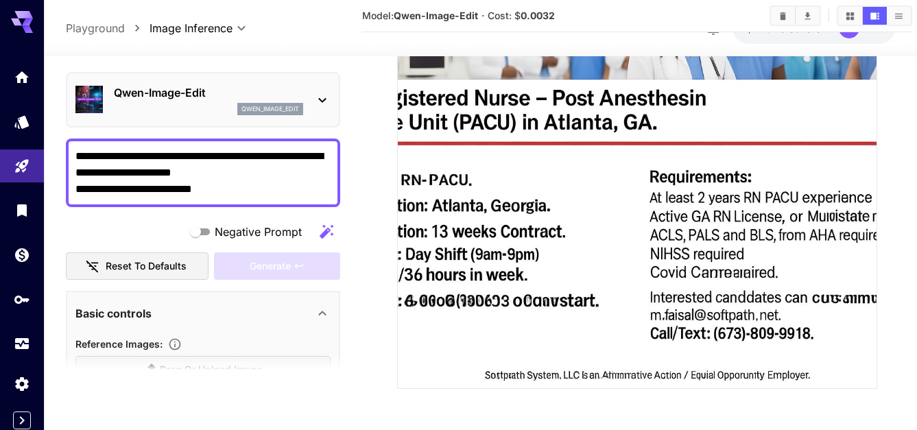
click at [226, 360] on section at bounding box center [203, 372] width 274 height 34
click at [295, 178] on textarea "**********" at bounding box center [202, 172] width 255 height 49
click at [368, 232] on section at bounding box center [637, 91] width 550 height 596
click at [255, 362] on span "Drag or upload image" at bounding box center [211, 370] width 102 height 17
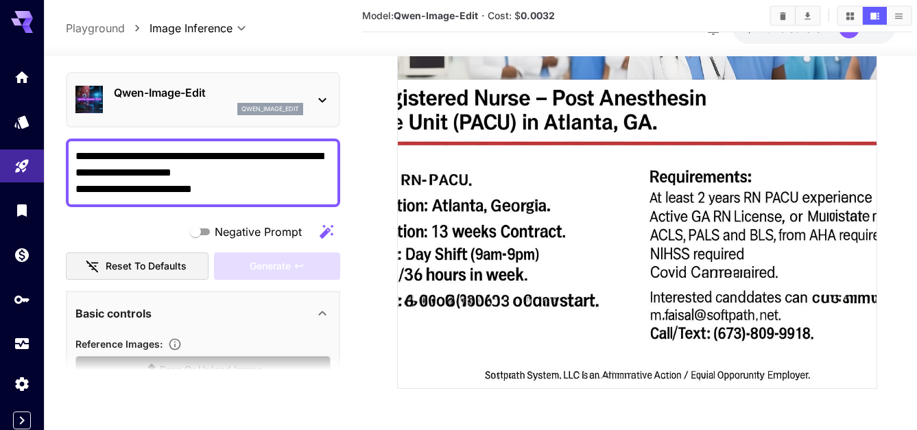
click at [0, 0] on input "Drag or upload image" at bounding box center [0, 0] width 0 height 0
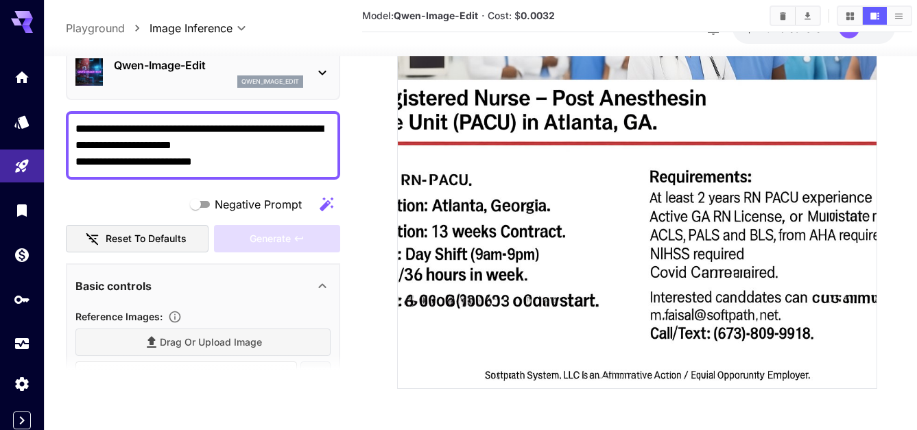
type input "**********"
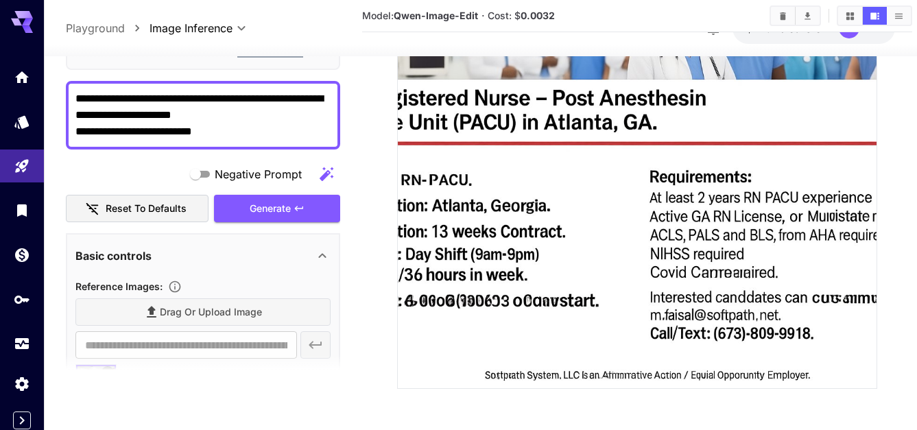
scroll to position [1, 0]
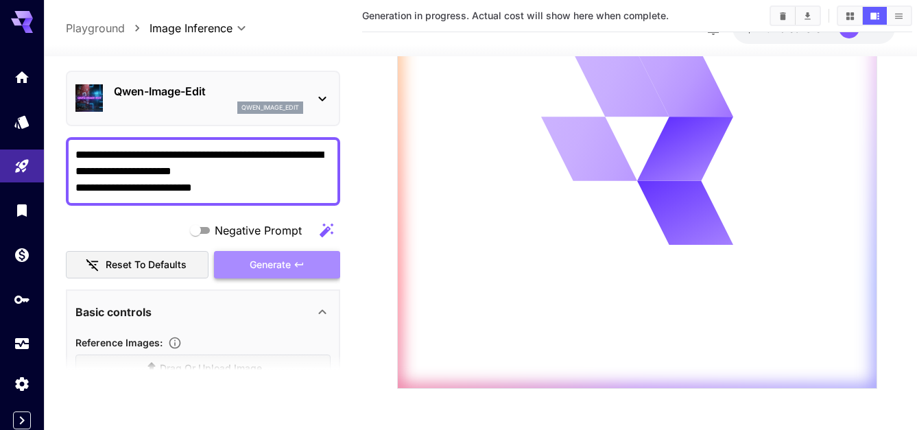
click at [287, 257] on span "Generate" at bounding box center [270, 265] width 41 height 17
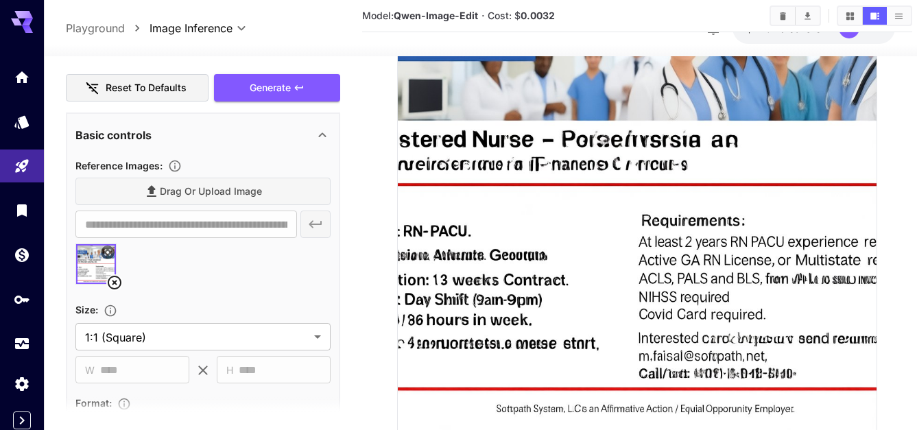
scroll to position [185, 0]
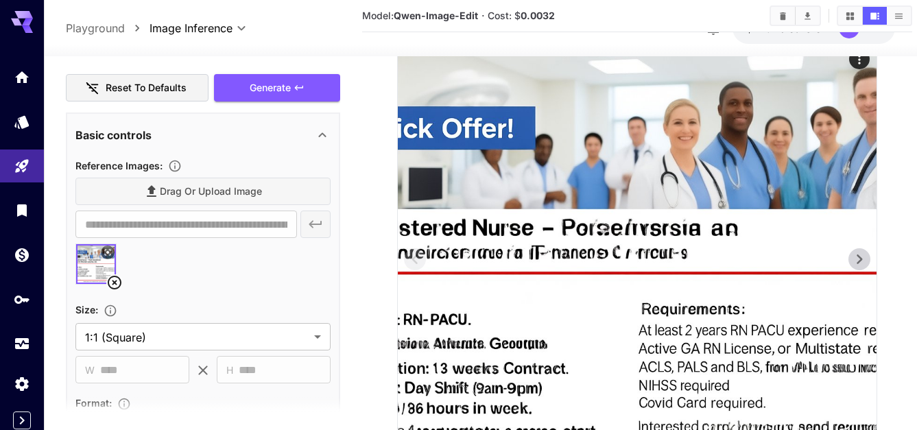
click at [635, 227] on img at bounding box center [637, 281] width 479 height 479
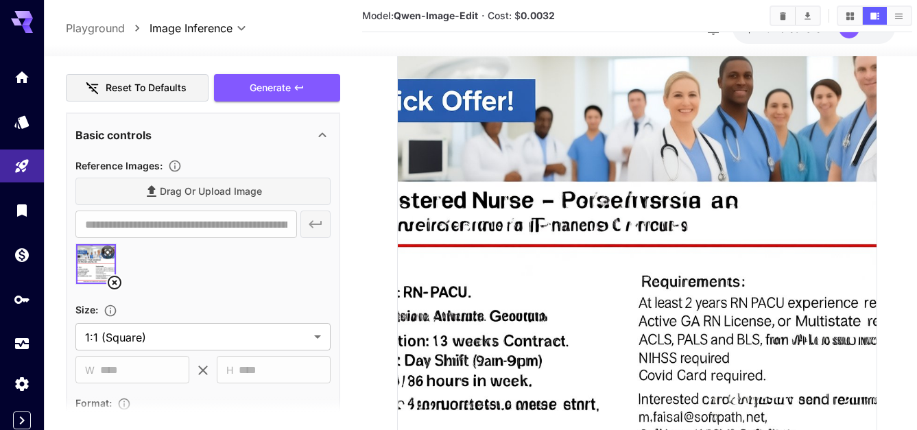
scroll to position [317, 0]
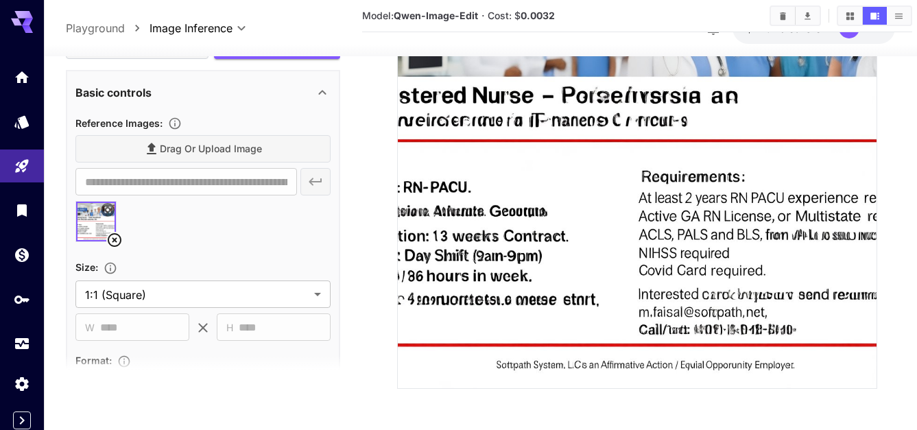
click at [913, 119] on section at bounding box center [637, 91] width 550 height 596
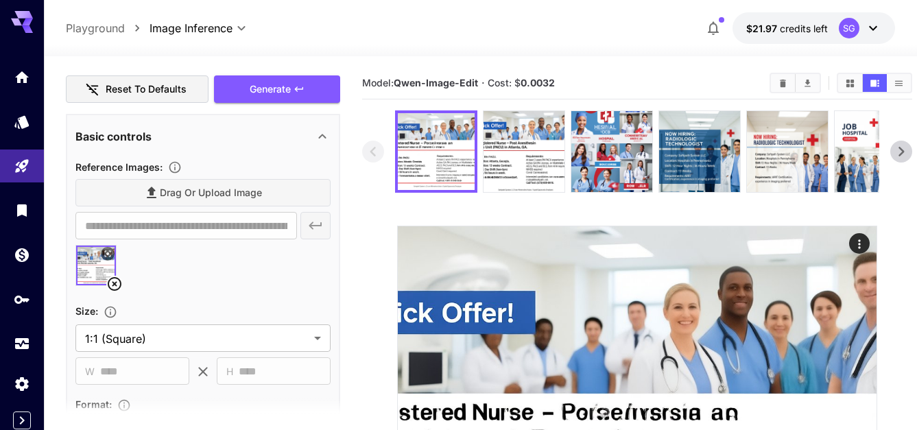
click at [91, 270] on img at bounding box center [96, 266] width 40 height 40
click at [309, 283] on div at bounding box center [202, 271] width 255 height 52
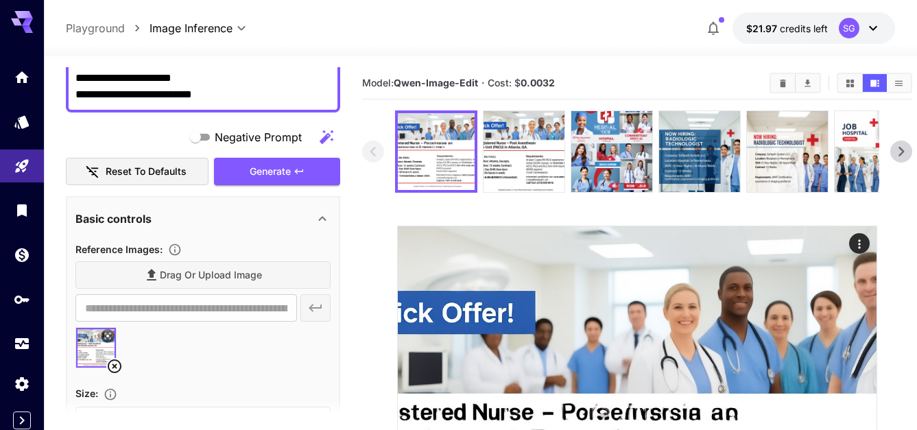
click at [14, 26] on icon at bounding box center [22, 22] width 22 height 22
click at [108, 32] on p "Playground" at bounding box center [95, 28] width 59 height 16
